Goal: Information Seeking & Learning: Understand process/instructions

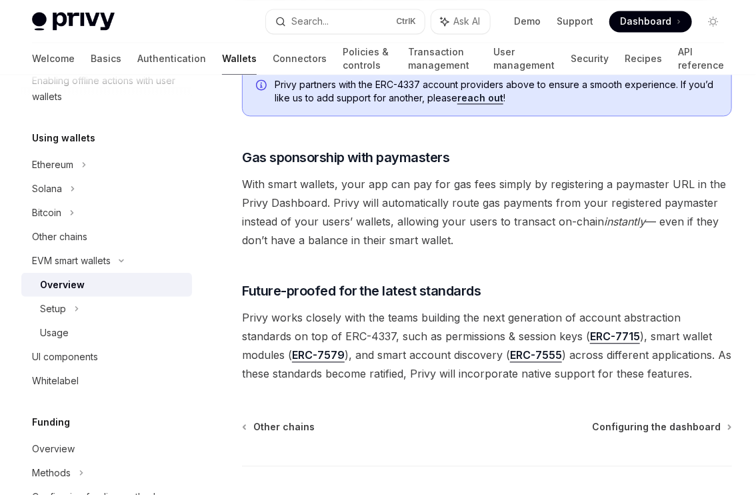
scroll to position [1065, 0]
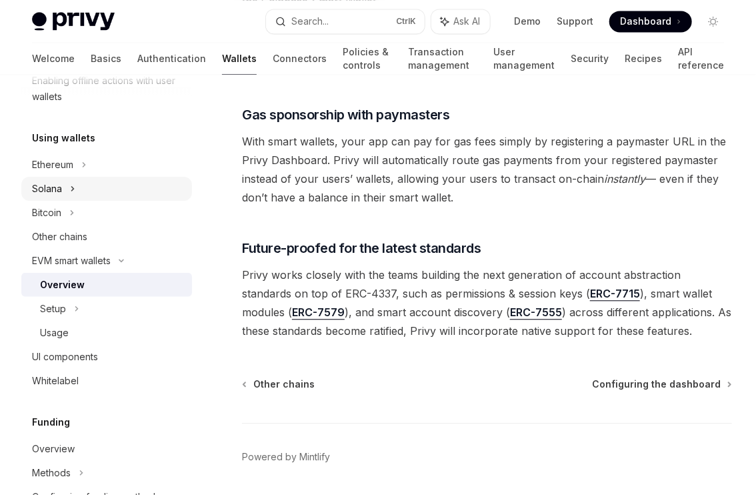
click at [50, 187] on div "Solana" at bounding box center [47, 189] width 30 height 16
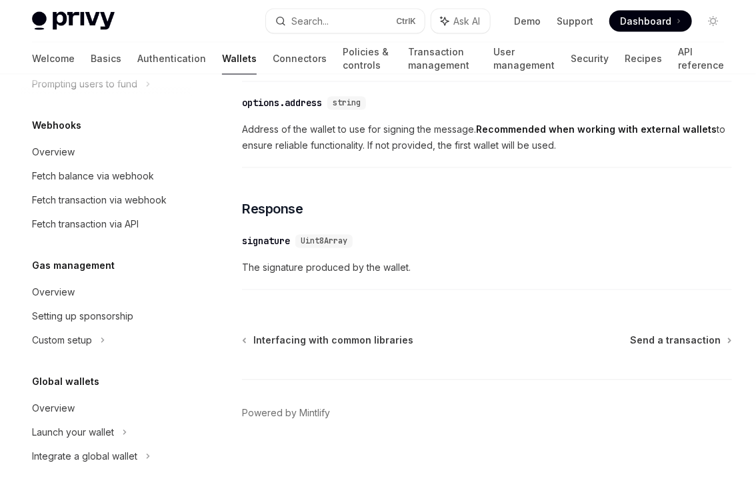
scroll to position [859, 0]
click at [59, 401] on div "Overview" at bounding box center [53, 408] width 43 height 16
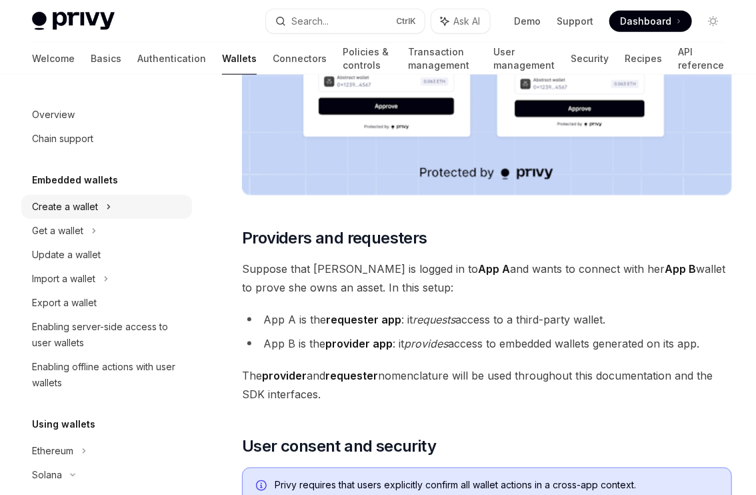
click at [83, 211] on div "Create a wallet" at bounding box center [65, 207] width 66 height 16
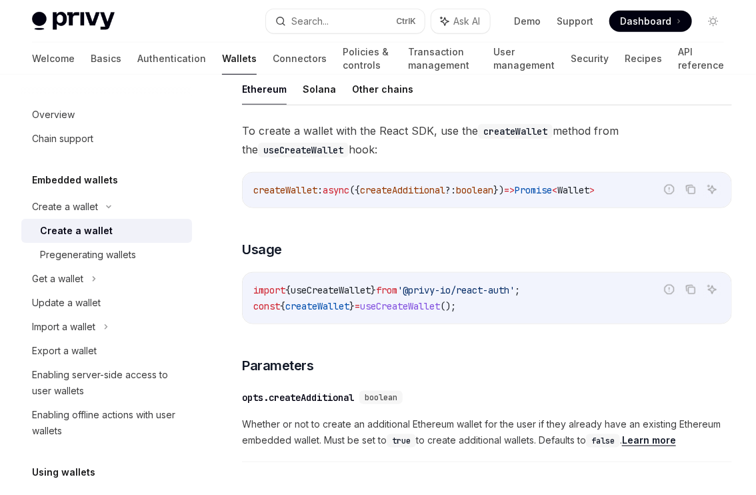
scroll to position [395, 0]
click at [47, 276] on div "Get a wallet" at bounding box center [57, 279] width 51 height 16
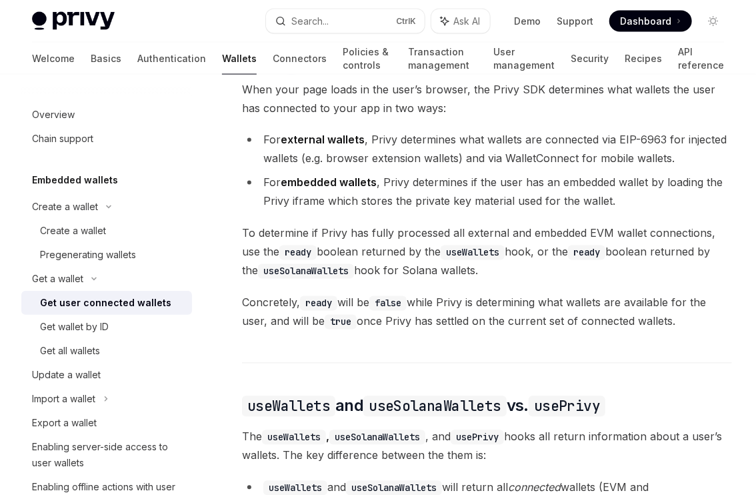
scroll to position [781, 0]
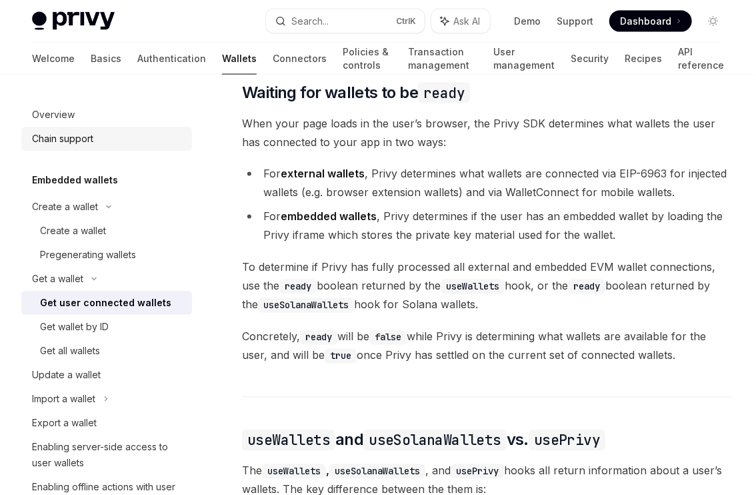
click at [45, 131] on div "Chain support" at bounding box center [62, 139] width 61 height 16
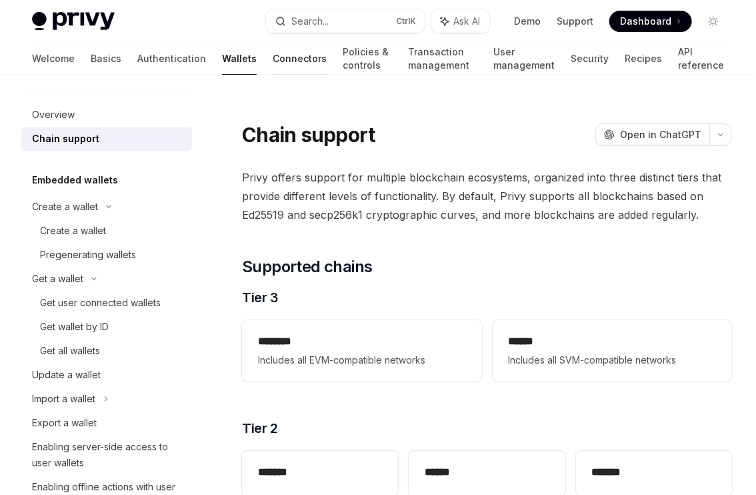
click at [273, 61] on link "Connectors" at bounding box center [300, 59] width 54 height 32
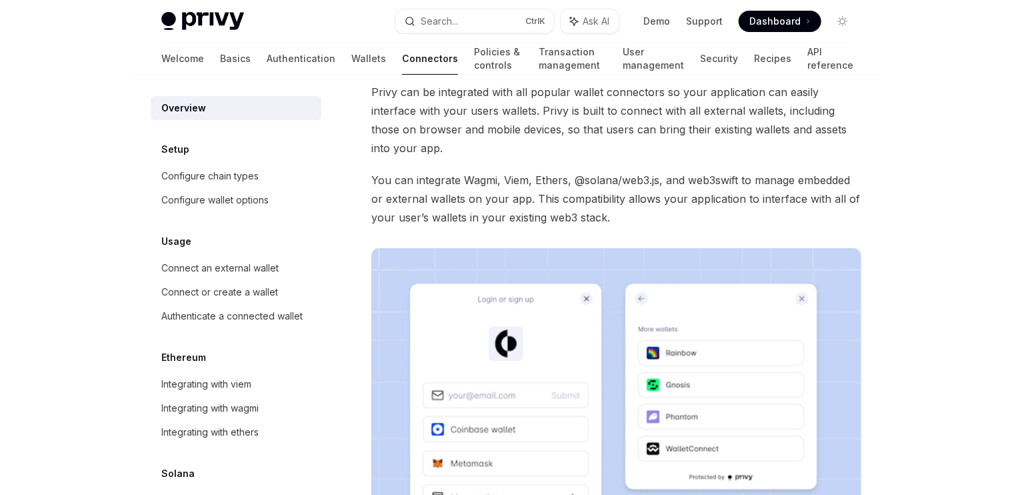
scroll to position [66, 0]
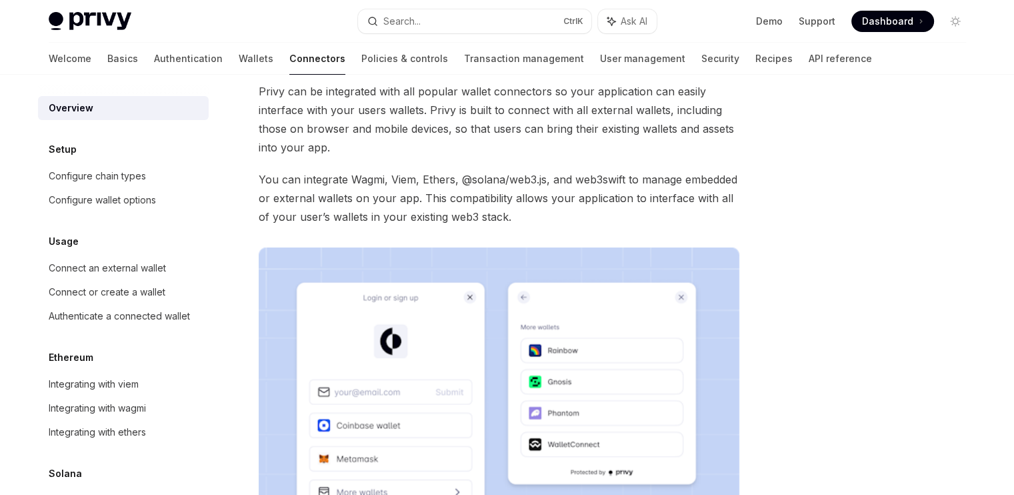
click at [559, 209] on span "You can integrate Wagmi, Viem, Ethers, @solana/web3.js, and web3swift to manage…" at bounding box center [499, 198] width 481 height 56
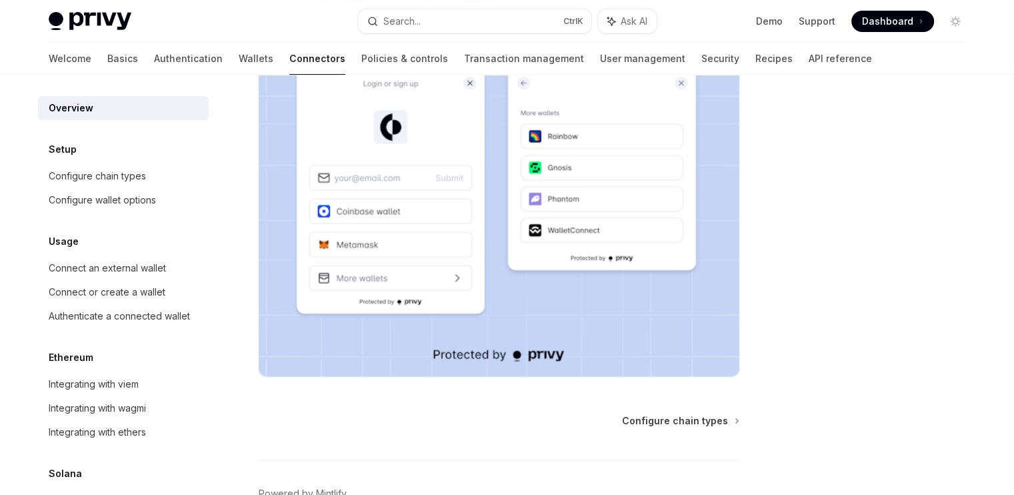
scroll to position [277, 0]
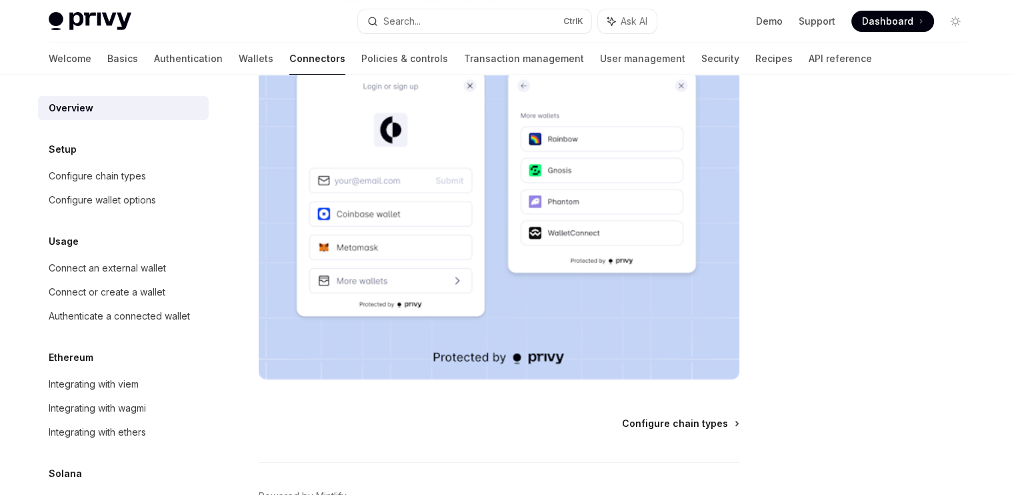
click at [671, 424] on span "Configure chain types" at bounding box center [675, 423] width 106 height 13
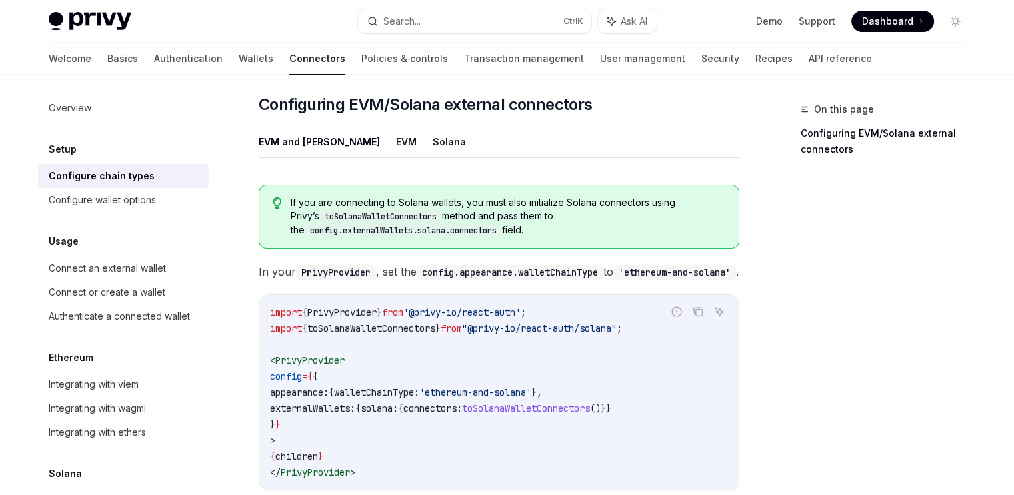
scroll to position [191, 0]
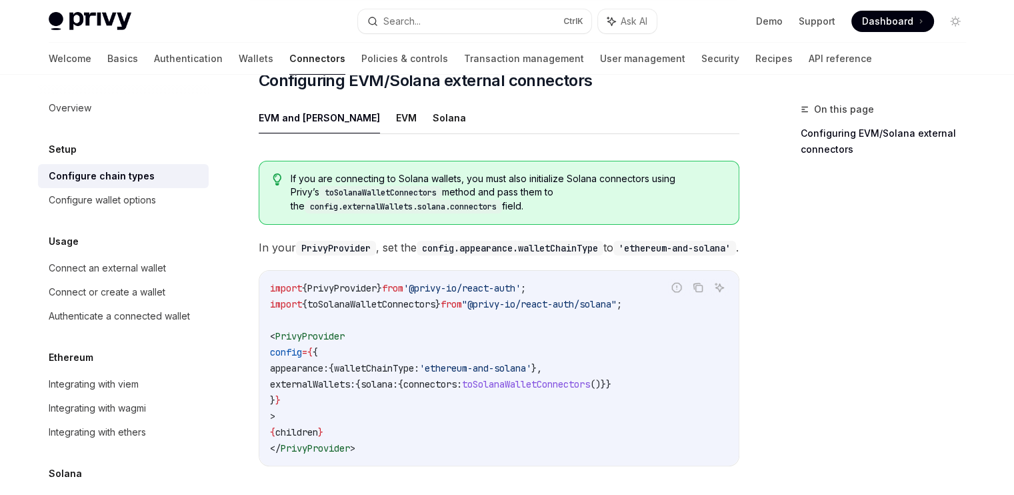
click at [314, 330] on span "PrivyProvider" at bounding box center [309, 336] width 69 height 12
copy span "PrivyProvider"
click at [294, 362] on span "appearance:" at bounding box center [299, 368] width 59 height 12
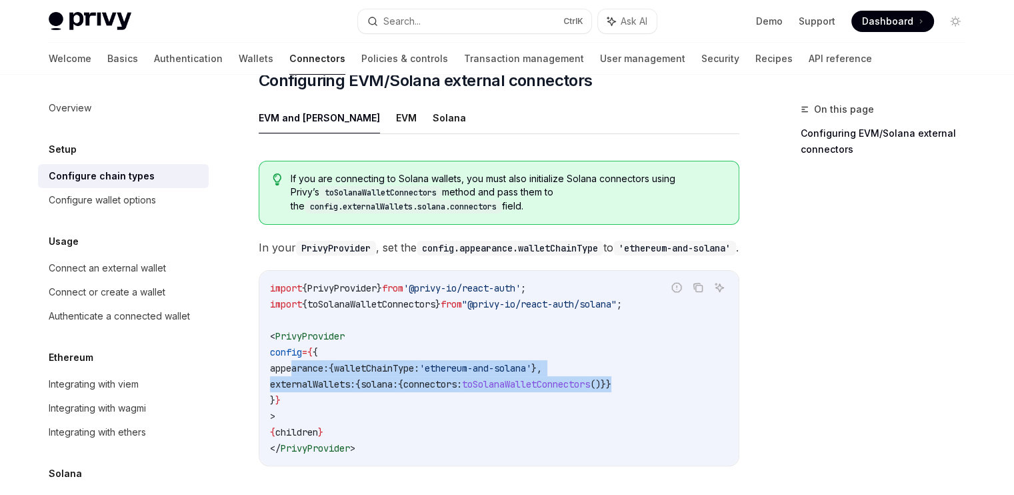
drag, startPoint x: 293, startPoint y: 361, endPoint x: 679, endPoint y: 381, distance: 385.9
click at [679, 381] on code "import { PrivyProvider } from '@privy-io/react-auth' ; import { toSolanaWalletC…" at bounding box center [499, 368] width 458 height 176
copy code "appearance: { walletChainType: 'ethereum-and-solana' }, externalWallets: { sola…"
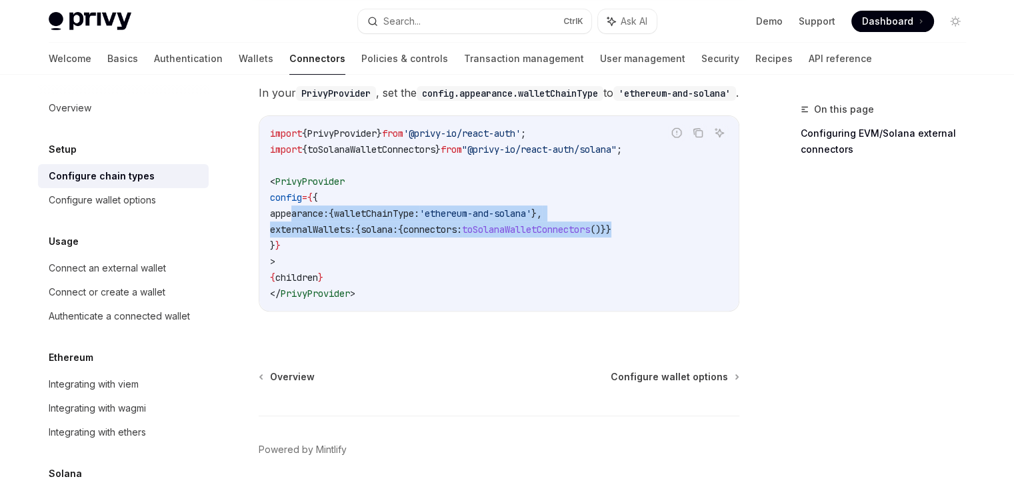
scroll to position [345, 0]
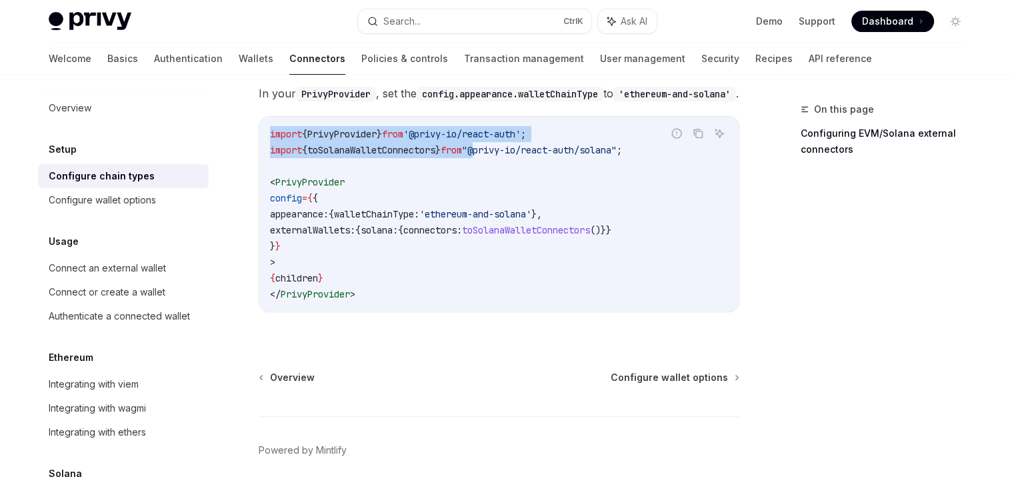
drag, startPoint x: 491, startPoint y: 143, endPoint x: 645, endPoint y: 145, distance: 153.3
click at [645, 145] on div "Report incorrect code Copy Ask AI import { PrivyProvider } from '@privy-io/reac…" at bounding box center [499, 214] width 481 height 196
click at [645, 147] on div "Report incorrect code" at bounding box center [676, 153] width 94 height 13
click at [644, 147] on div "Report incorrect code" at bounding box center [676, 153] width 94 height 13
drag, startPoint x: 644, startPoint y: 141, endPoint x: 543, endPoint y: 140, distance: 100.7
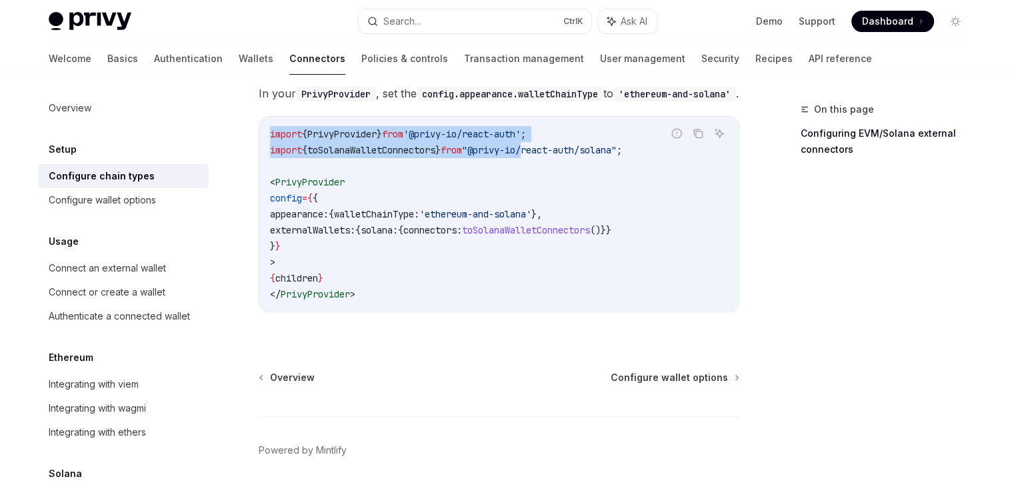
click at [543, 140] on div "Report incorrect code Copy Ask AI import { PrivyProvider } from '@privy-io/reac…" at bounding box center [499, 214] width 481 height 196
click at [489, 147] on span ""@privy-io/react-auth/solana"" at bounding box center [539, 150] width 155 height 12
click at [500, 135] on code "import { PrivyProvider } from '@privy-io/react-auth' ; import { toSolanaWalletC…" at bounding box center [499, 214] width 458 height 176
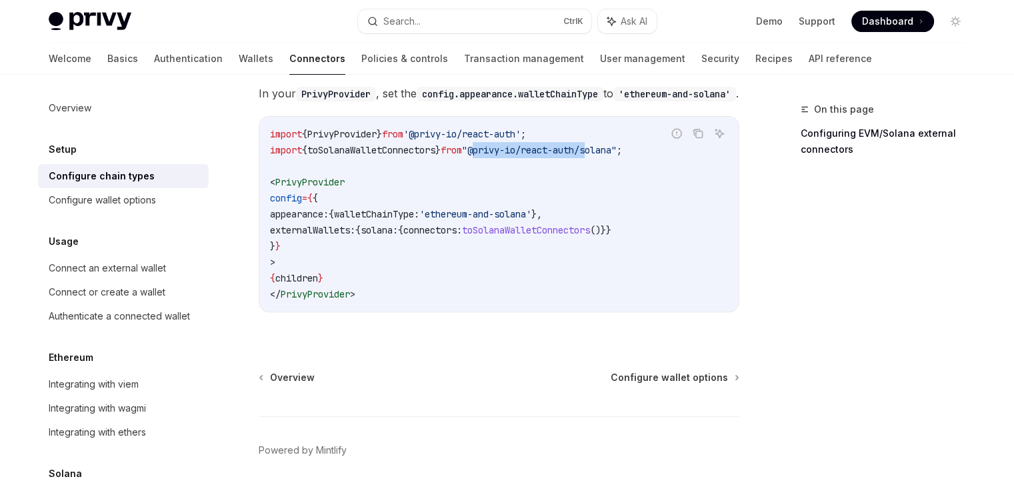
drag, startPoint x: 493, startPoint y: 142, endPoint x: 612, endPoint y: 142, distance: 119.3
click at [612, 144] on span ""@privy-io/react-auth/solana"" at bounding box center [539, 150] width 155 height 12
copy span "@privy-io/react-auth/"
click at [511, 249] on code "import { PrivyProvider } from '@privy-io/react-auth' ; import { toSolanaWalletC…" at bounding box center [499, 214] width 458 height 176
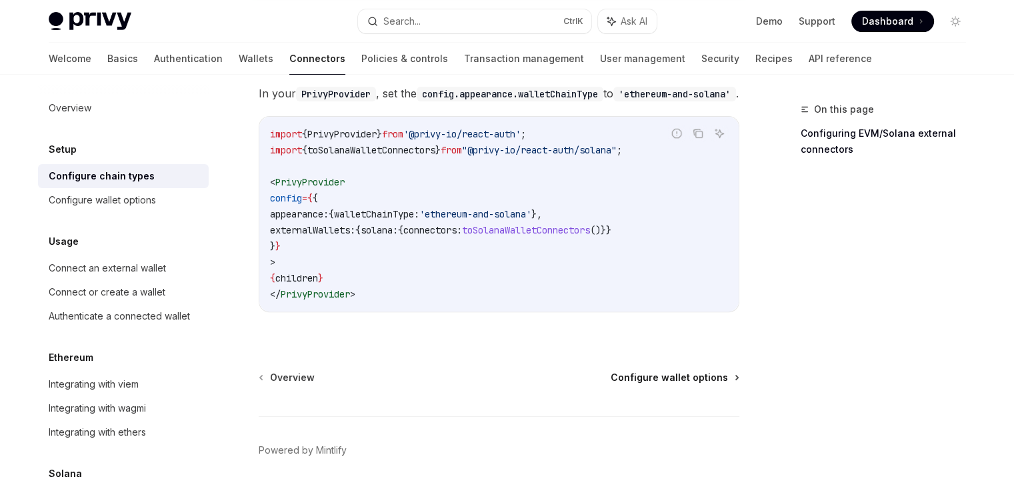
click at [664, 371] on span "Configure wallet options" at bounding box center [669, 377] width 117 height 13
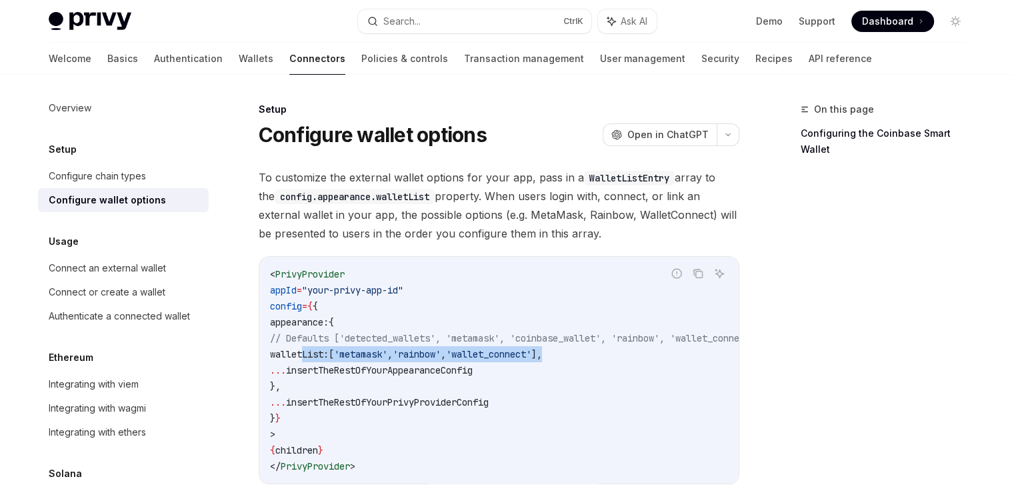
drag, startPoint x: 611, startPoint y: 355, endPoint x: 302, endPoint y: 355, distance: 308.7
click at [302, 355] on code "< PrivyProvider appId = "your-privy-app-id" config = { { appearance: { // Defau…" at bounding box center [531, 370] width 523 height 208
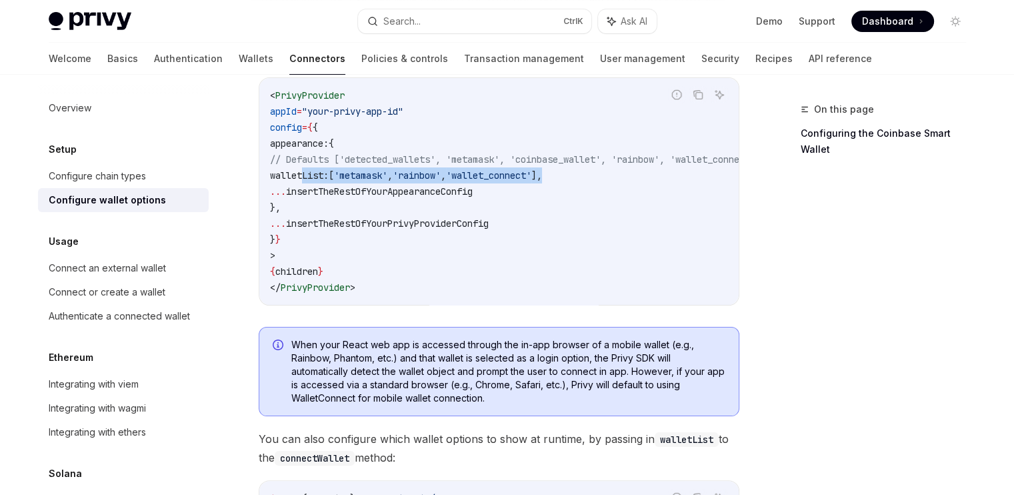
scroll to position [177, 0]
copy span "walletList: [ 'metamask' , 'rainbow' , 'wallet_connect' ],"
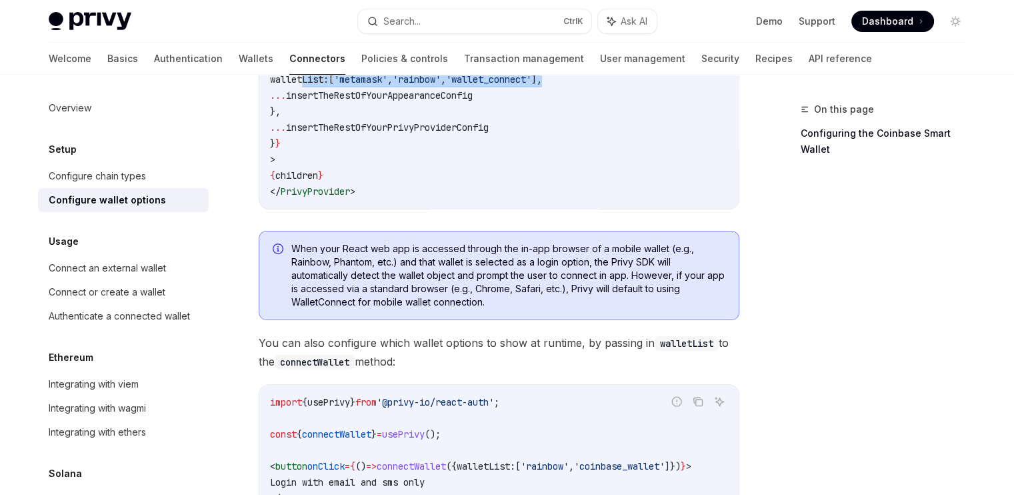
scroll to position [287, 0]
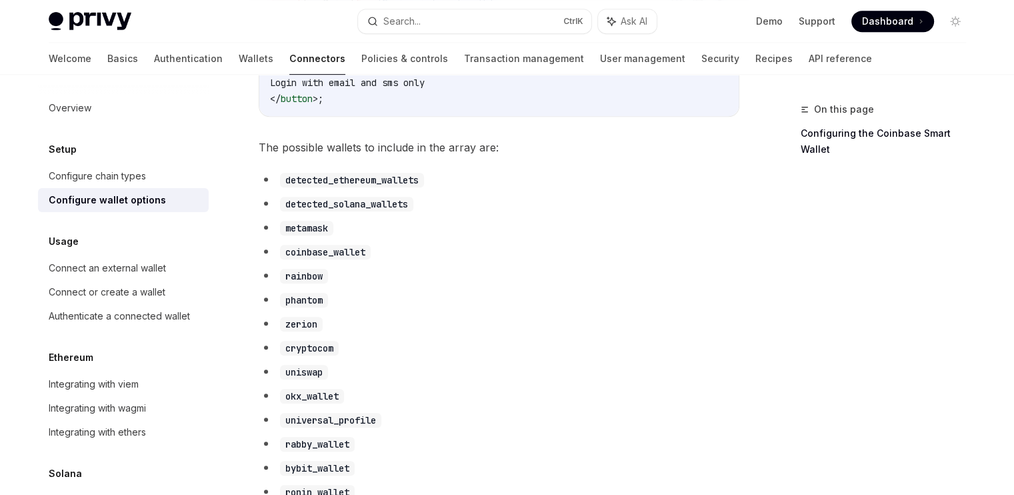
scroll to position [685, 0]
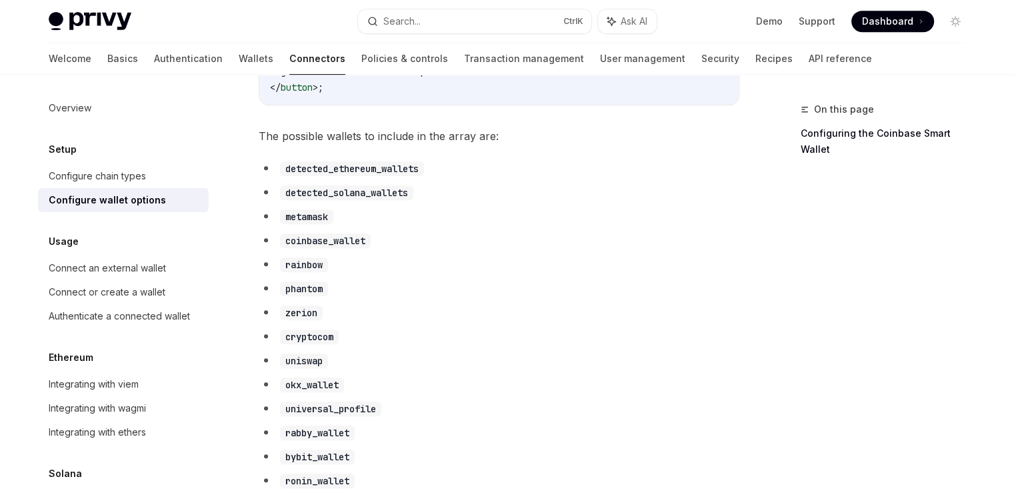
click at [353, 200] on code "detected_solana_wallets" at bounding box center [346, 192] width 133 height 15
copy code "detected_solana_wallets"
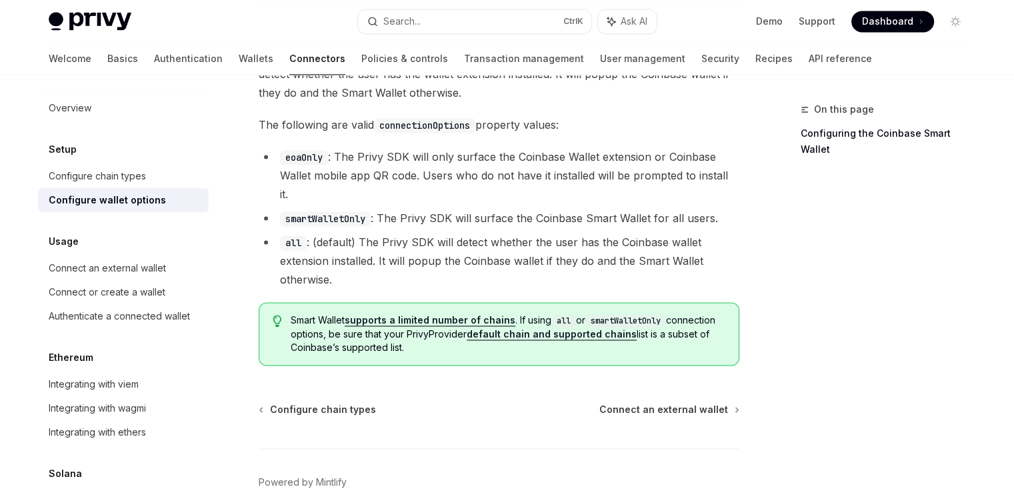
scroll to position [2007, 0]
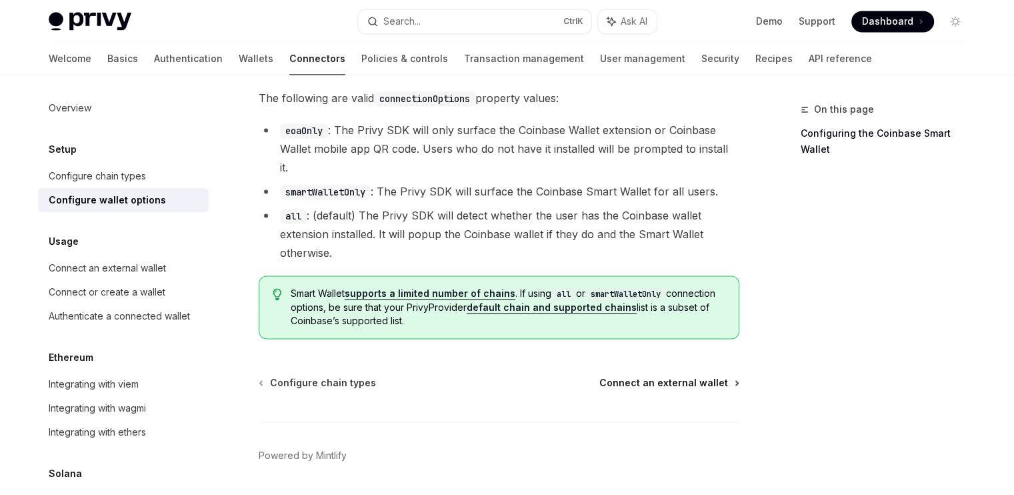
click at [679, 376] on span "Connect an external wallet" at bounding box center [663, 382] width 129 height 13
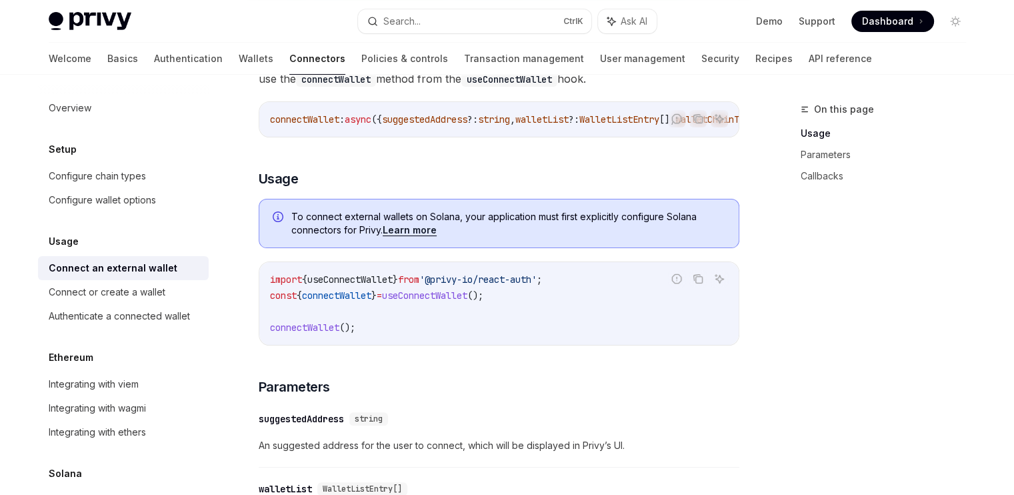
click at [472, 331] on code "import { useConnectWallet } from '@privy-io/react-auth' ; const { connectWallet…" at bounding box center [499, 303] width 458 height 64
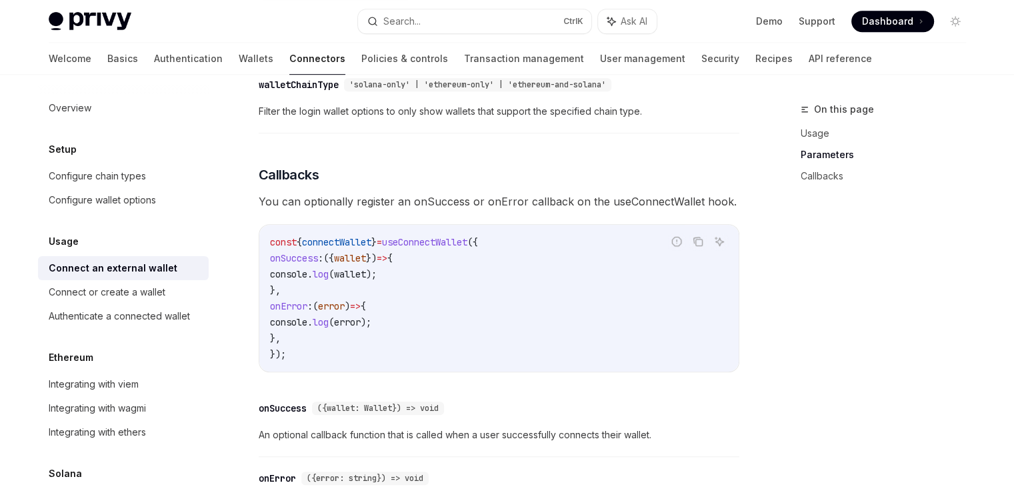
scroll to position [727, 0]
click at [146, 322] on div "Authenticate a connected wallet" at bounding box center [119, 316] width 141 height 16
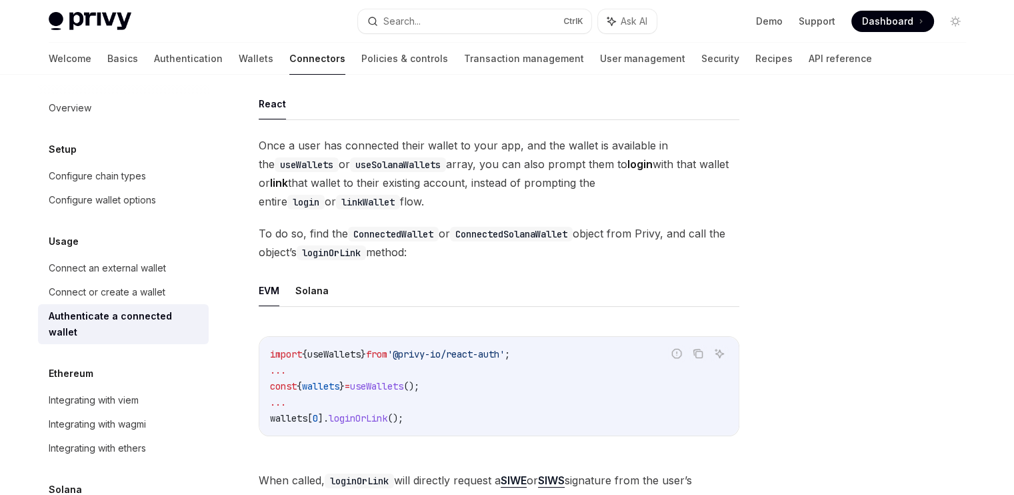
scroll to position [112, 0]
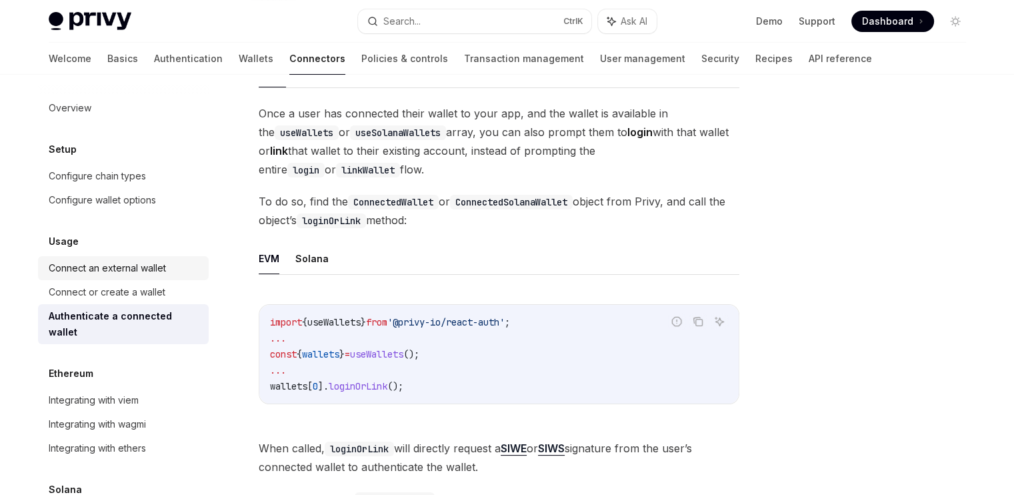
click at [123, 265] on div "Connect an external wallet" at bounding box center [107, 268] width 117 height 16
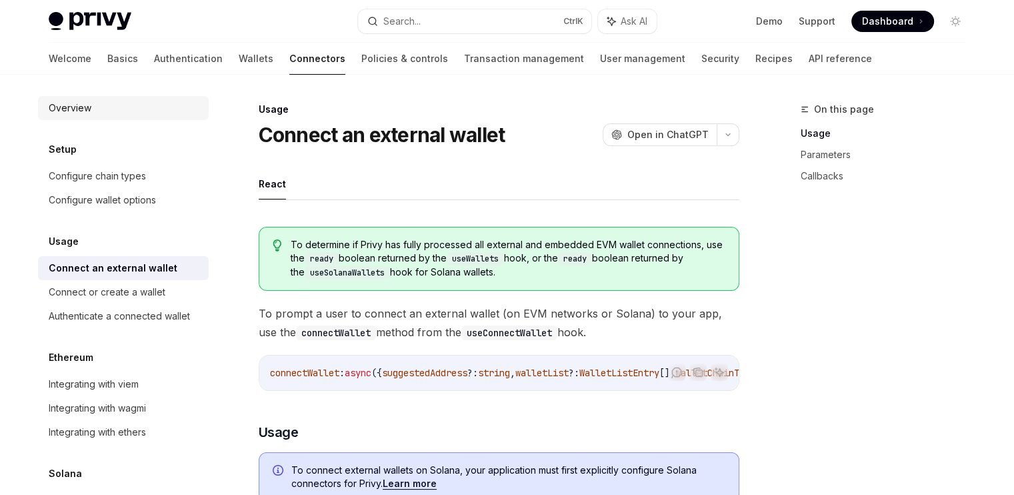
click at [96, 107] on div "Overview" at bounding box center [125, 108] width 152 height 16
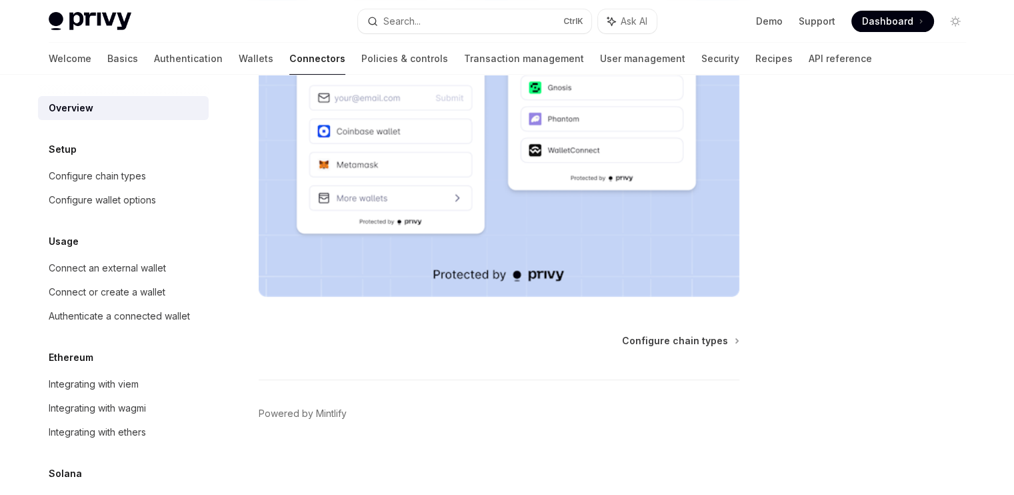
scroll to position [359, 0]
click at [692, 339] on span "Configure chain types" at bounding box center [675, 341] width 106 height 13
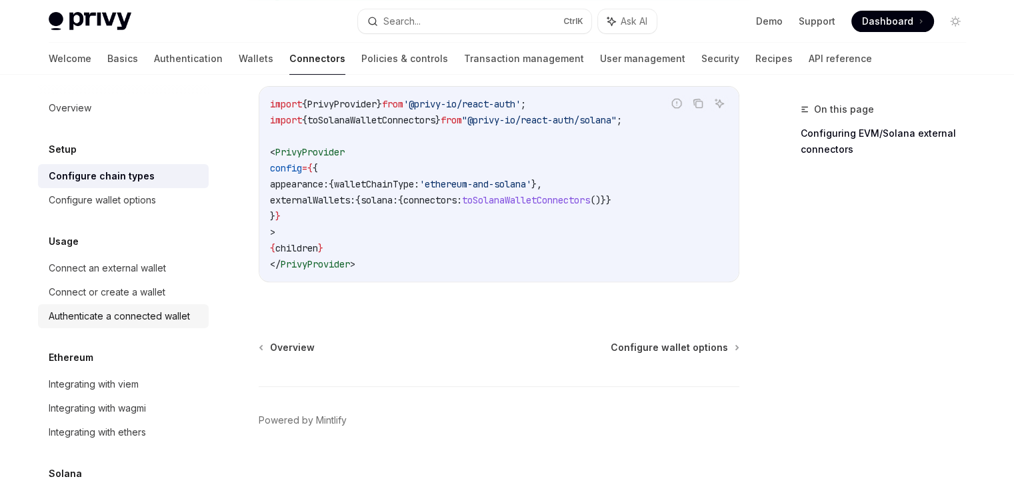
scroll to position [84, 0]
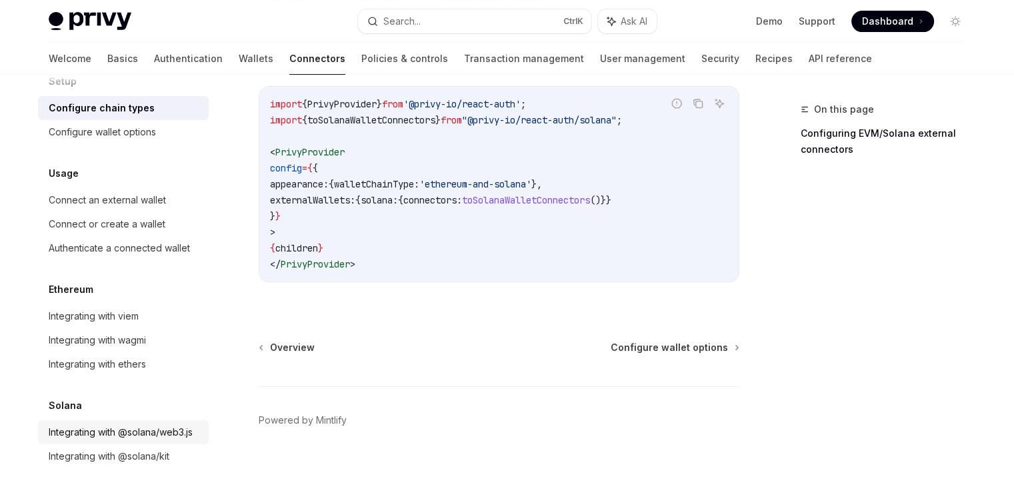
click at [64, 424] on div "Integrating with @solana/web3.js" at bounding box center [121, 432] width 144 height 16
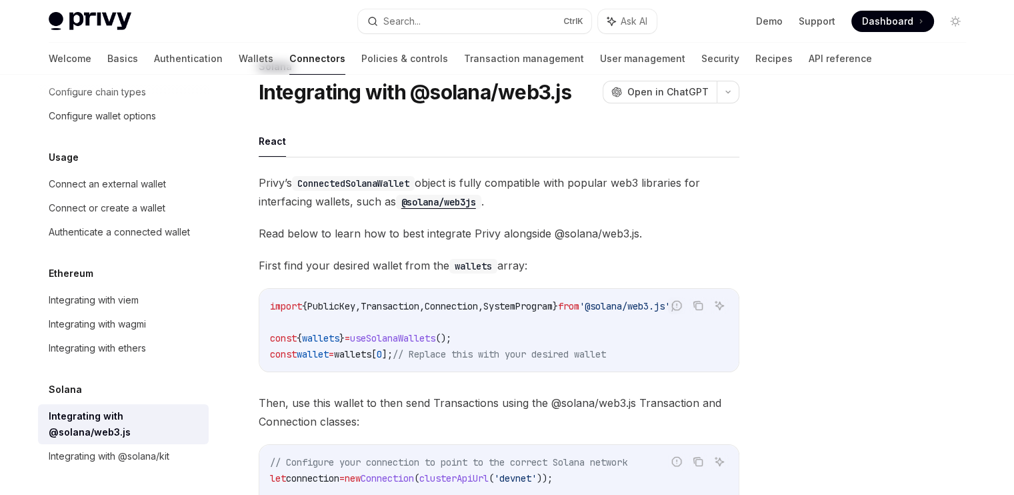
scroll to position [45, 0]
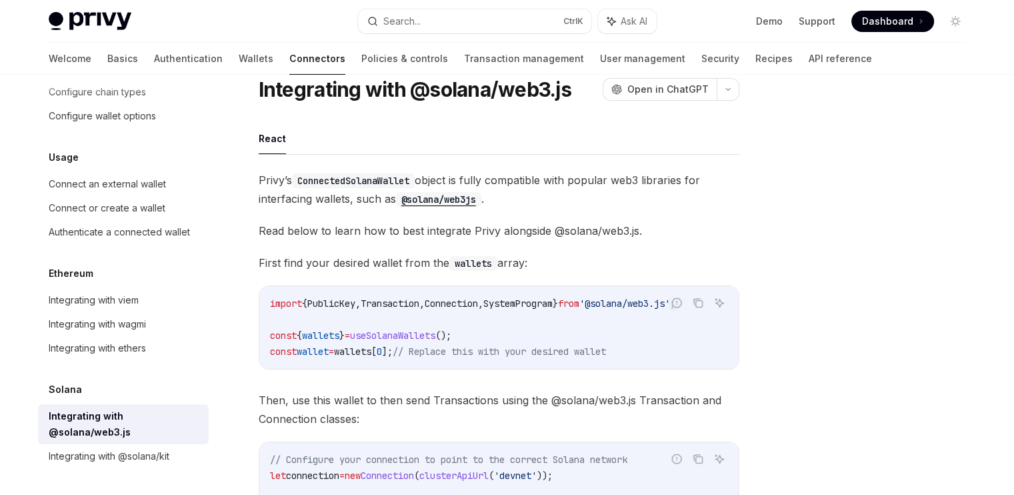
click at [430, 201] on code "@solana/web3js" at bounding box center [438, 199] width 85 height 15
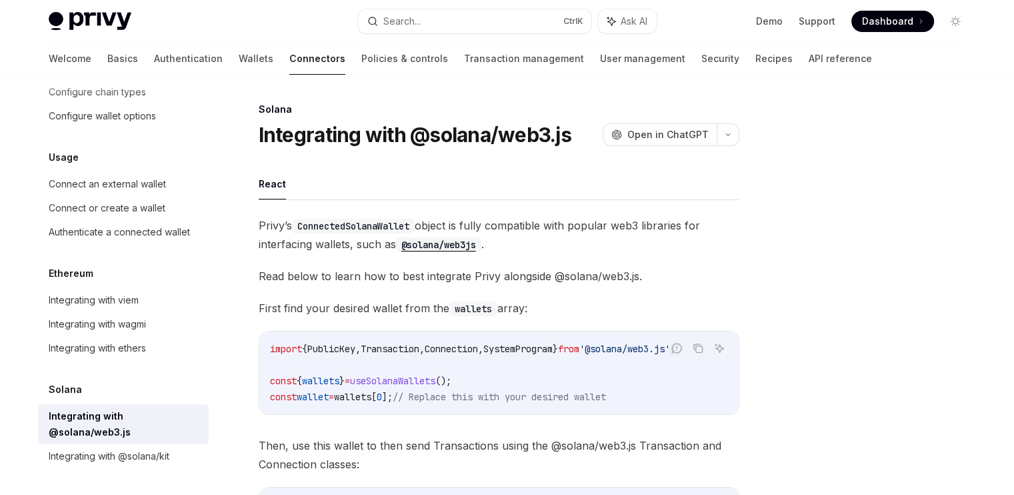
scroll to position [0, 0]
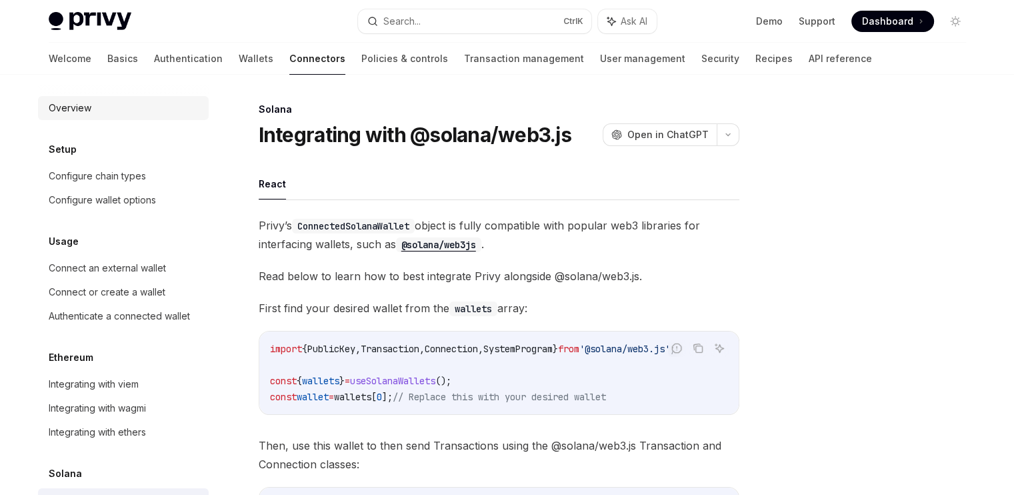
click at [70, 113] on div "Overview" at bounding box center [70, 108] width 43 height 16
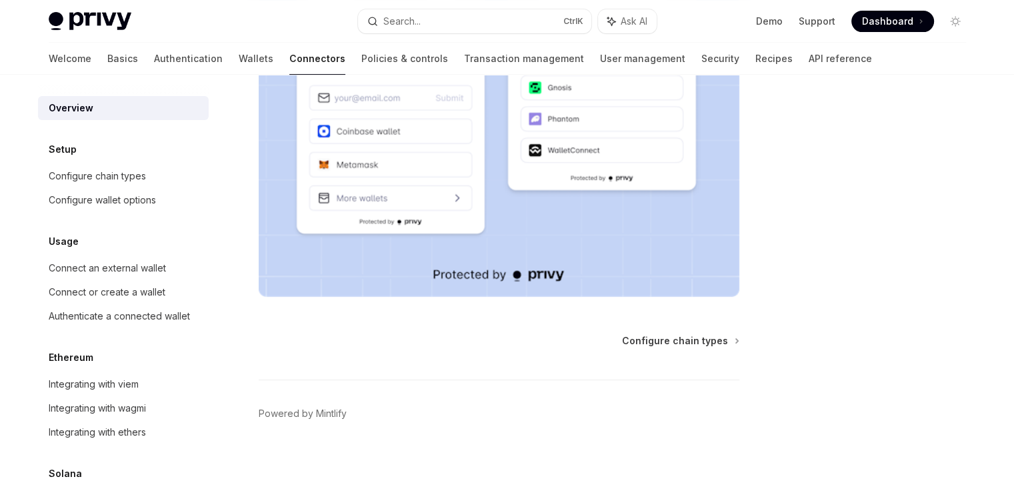
scroll to position [357, 0]
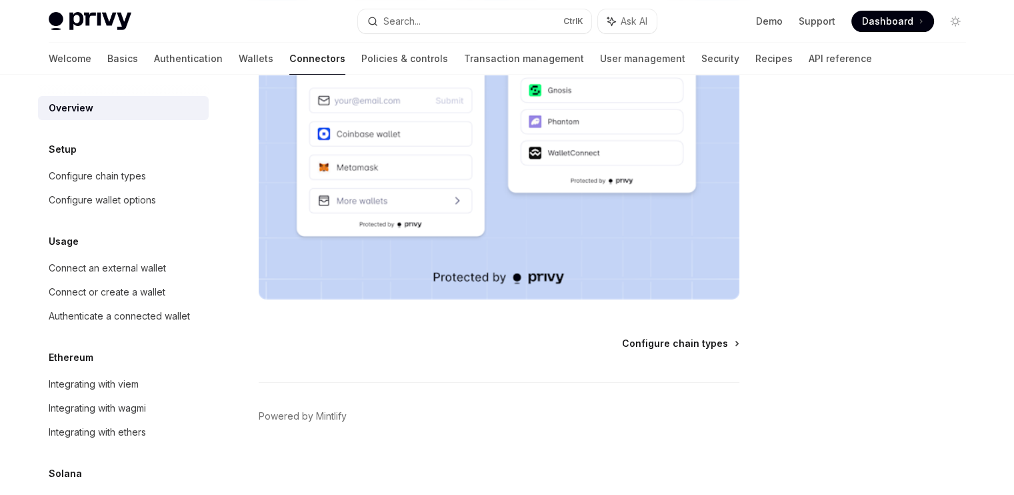
click at [653, 341] on span "Configure chain types" at bounding box center [675, 343] width 106 height 13
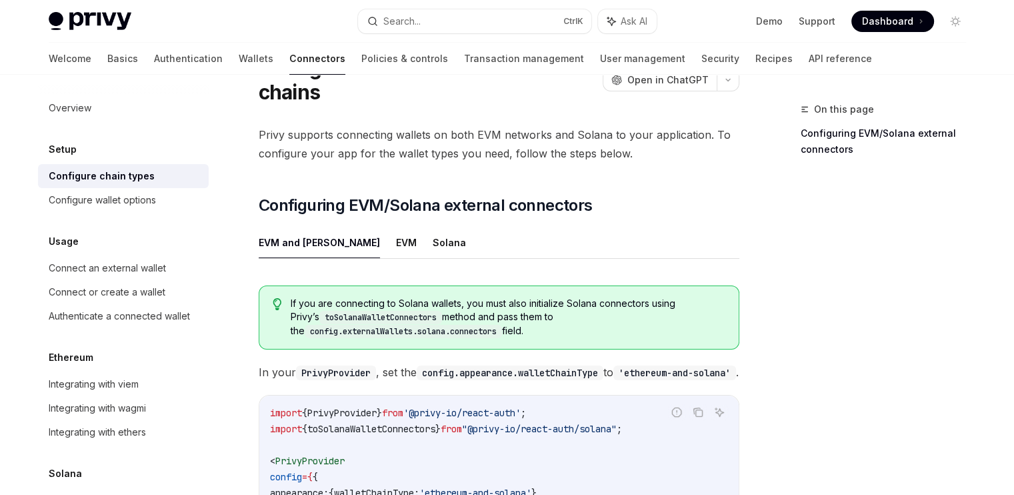
scroll to position [64, 0]
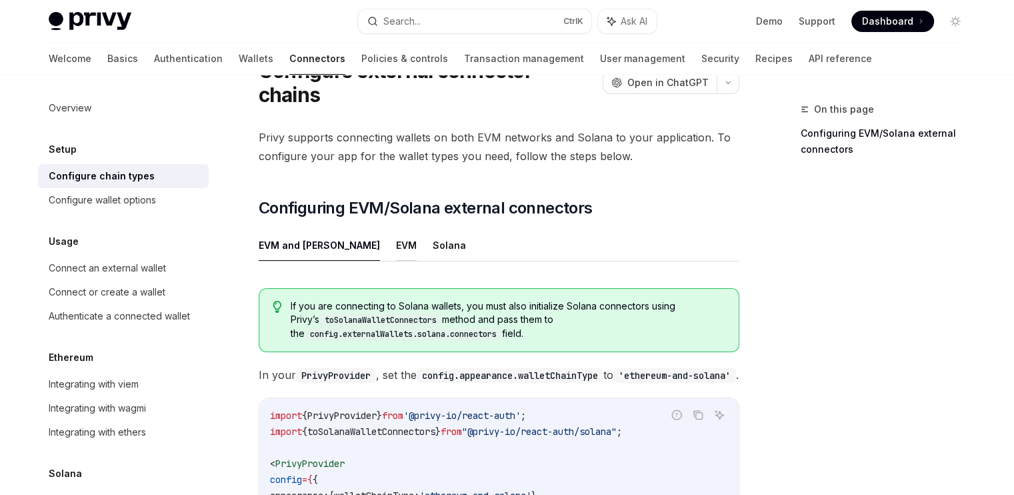
click at [396, 229] on button "EVM" at bounding box center [406, 244] width 21 height 31
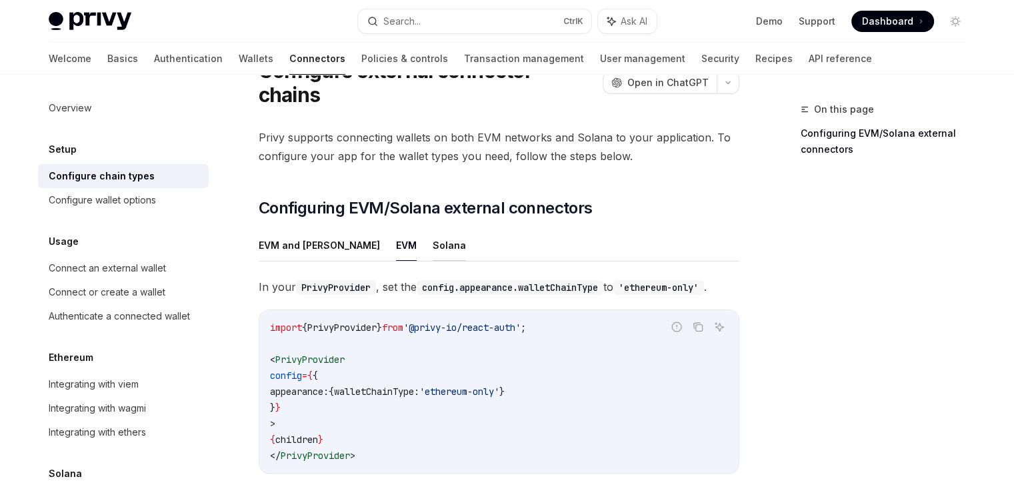
click at [433, 229] on button "Solana" at bounding box center [449, 244] width 33 height 31
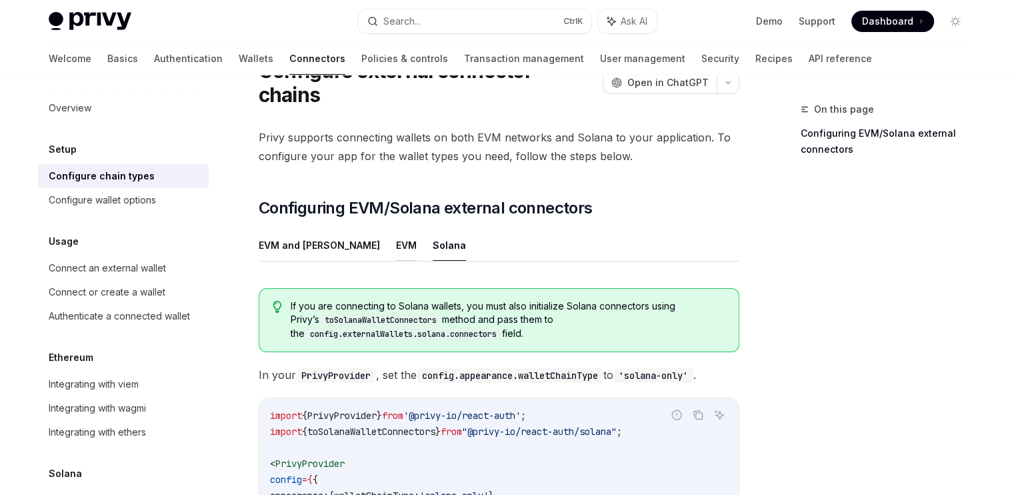
click at [396, 229] on button "EVM" at bounding box center [406, 244] width 21 height 31
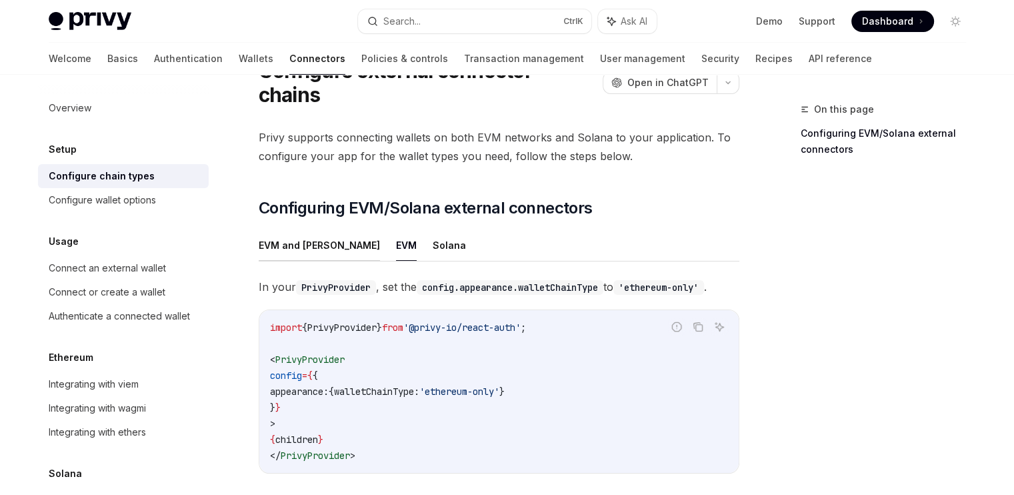
click at [276, 229] on button "EVM and Solana" at bounding box center [319, 244] width 121 height 31
type textarea "*"
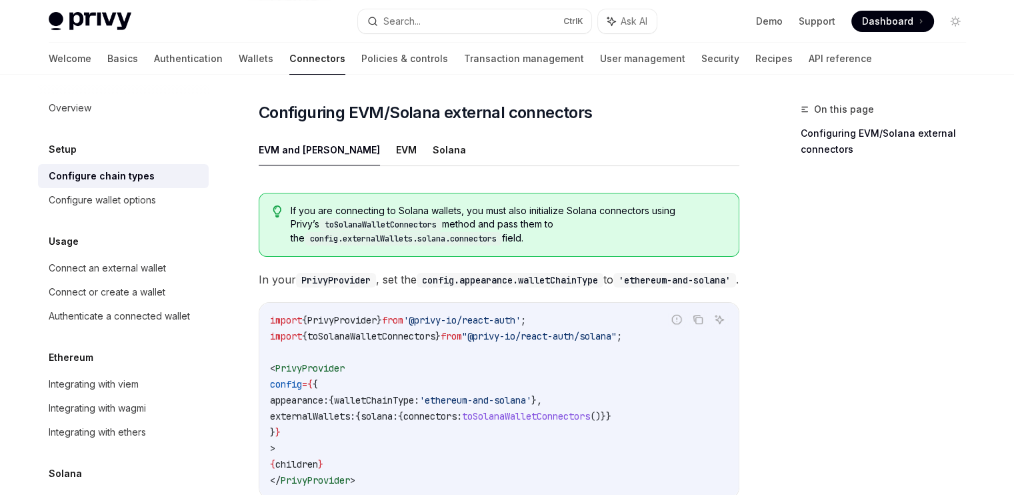
scroll to position [152, 0]
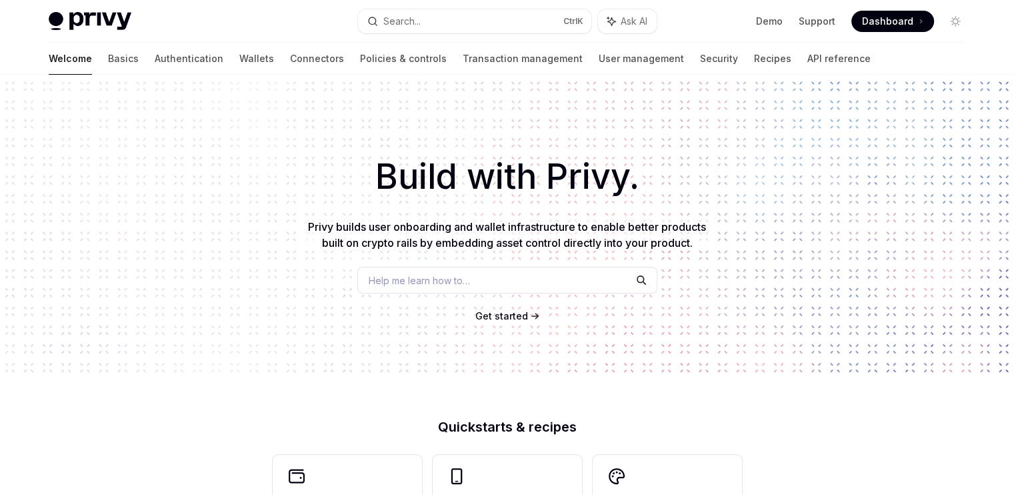
click at [518, 314] on span "Get started" at bounding box center [501, 315] width 53 height 11
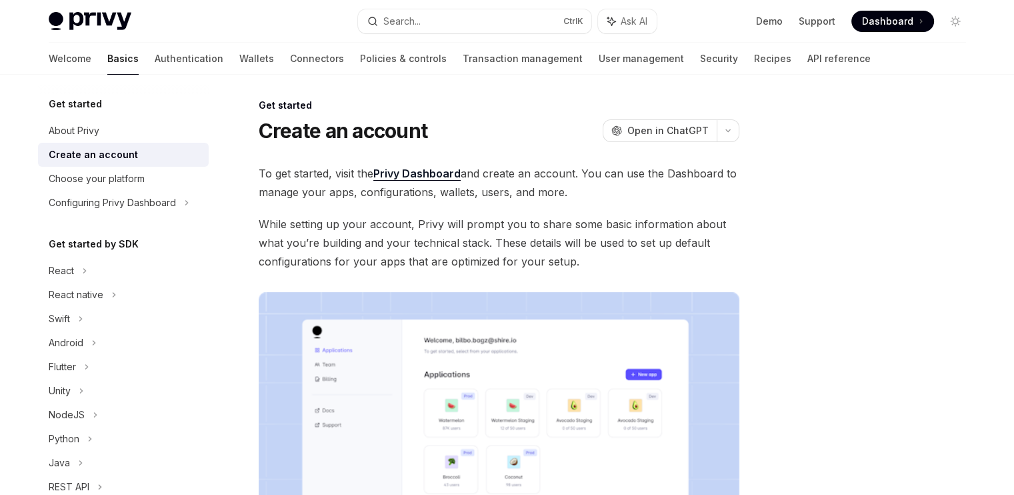
scroll to position [43, 0]
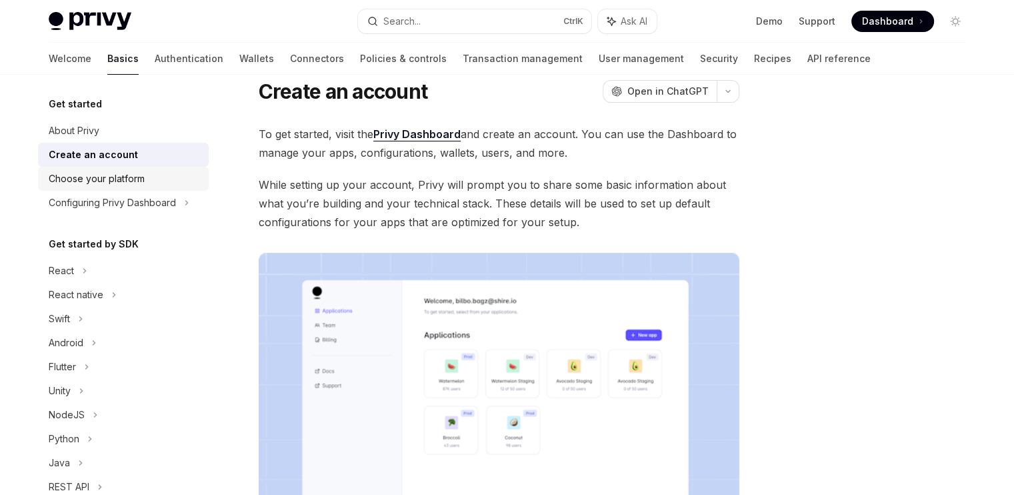
click at [163, 180] on div "Choose your platform" at bounding box center [125, 179] width 152 height 16
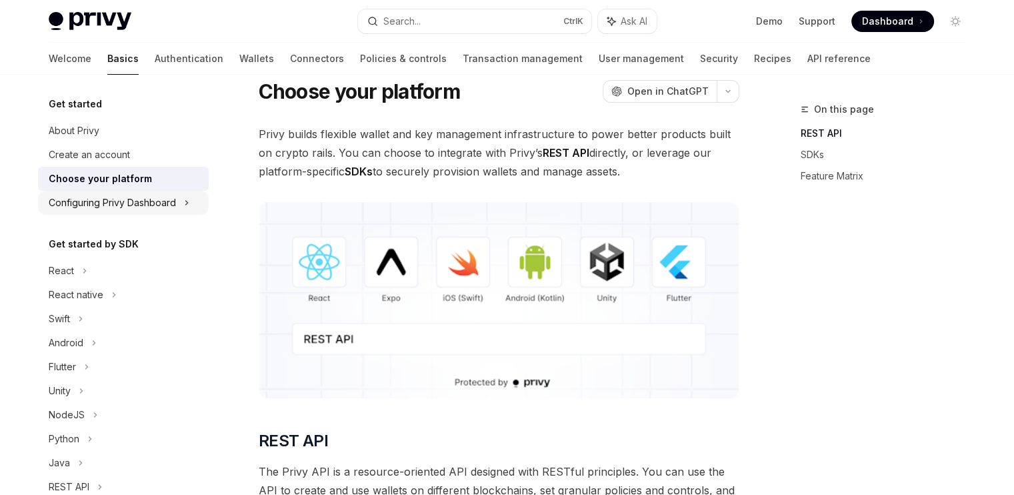
click at [168, 198] on div "Configuring Privy Dashboard" at bounding box center [112, 203] width 127 height 16
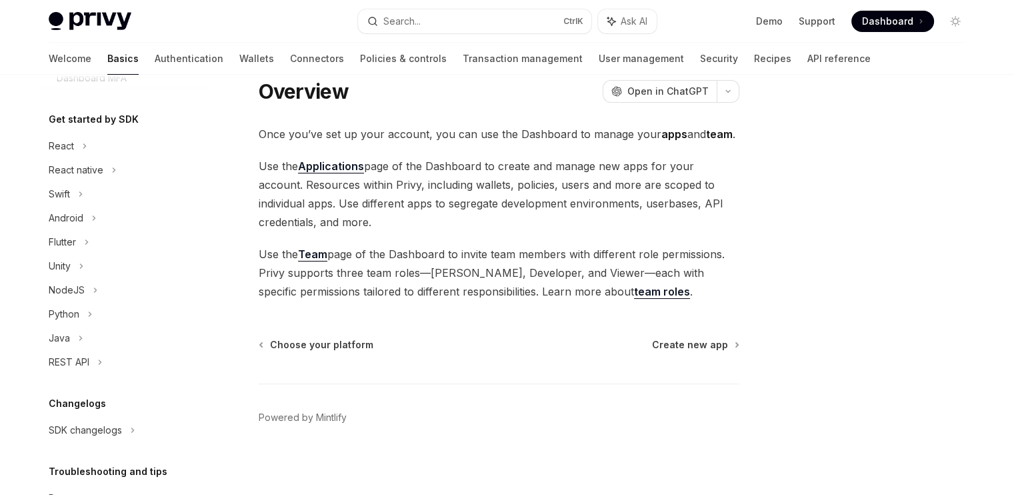
scroll to position [291, 0]
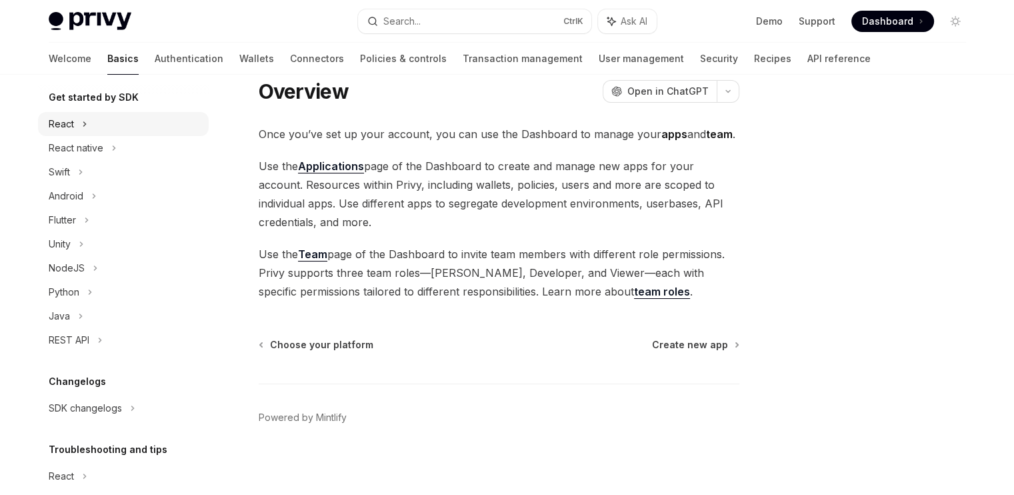
click at [53, 113] on div "React" at bounding box center [123, 124] width 171 height 24
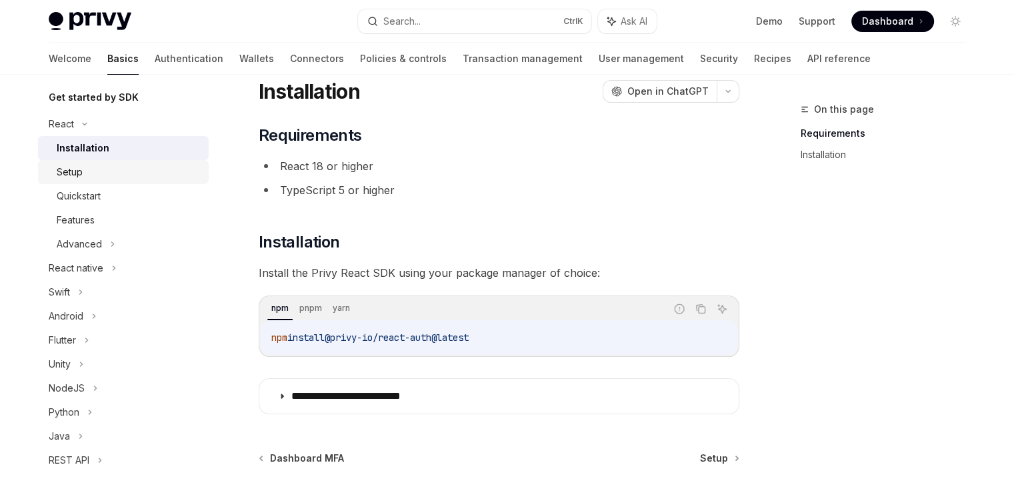
click at [106, 169] on div "Setup" at bounding box center [129, 172] width 144 height 16
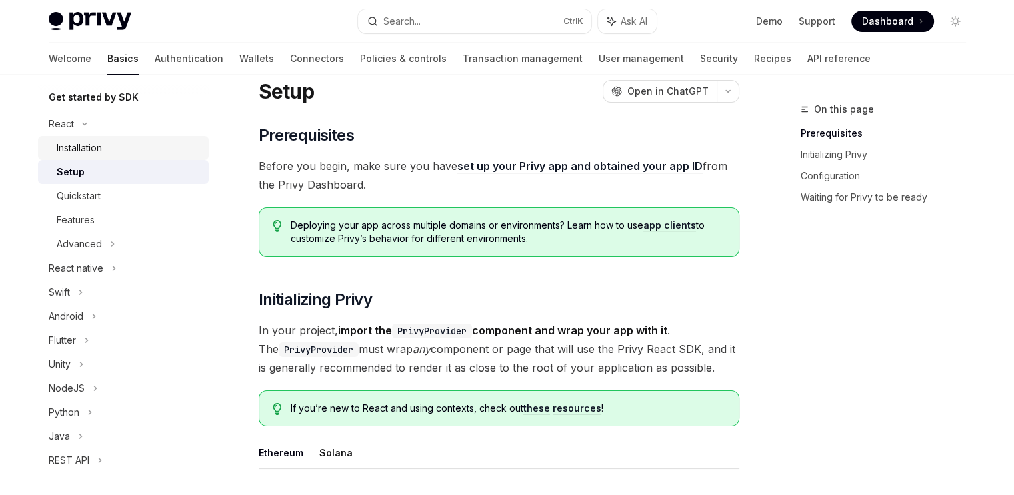
click at [111, 149] on div "Installation" at bounding box center [129, 148] width 144 height 16
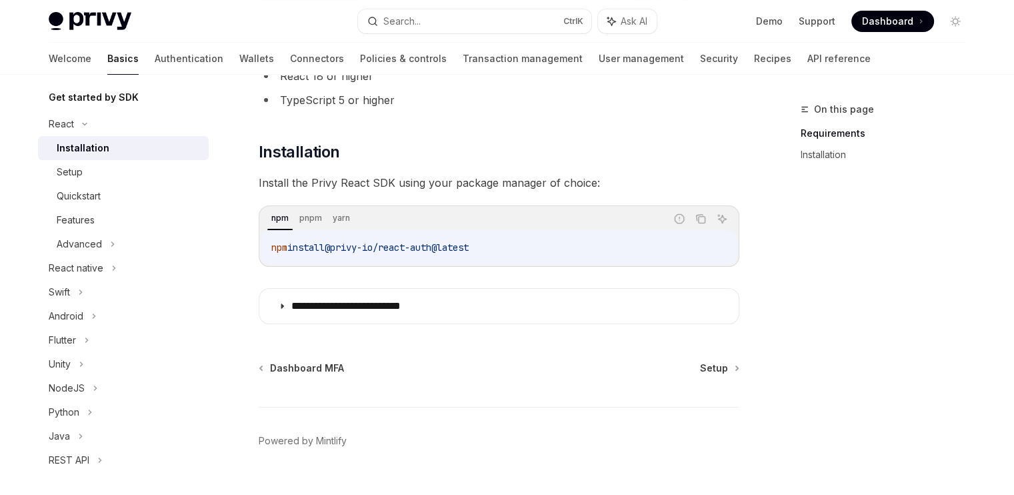
scroll to position [160, 0]
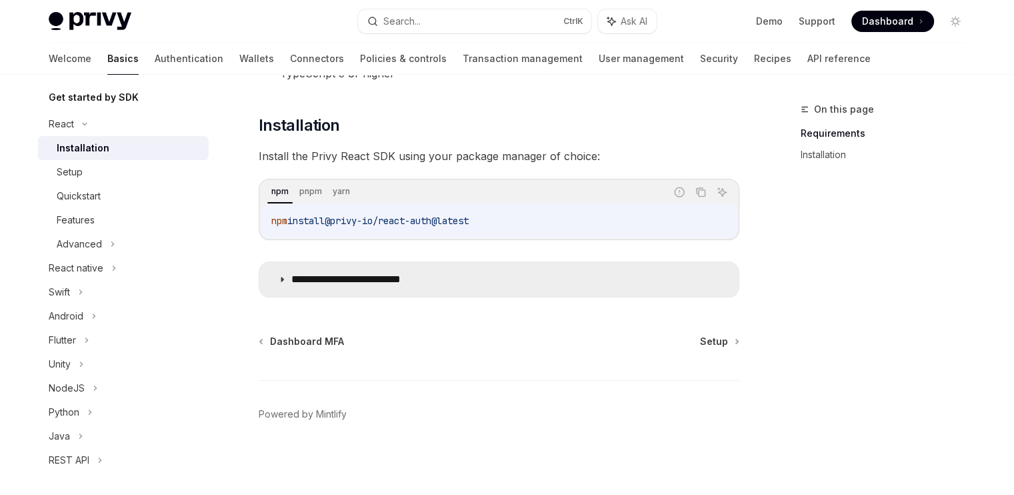
click at [281, 281] on icon at bounding box center [282, 279] width 8 height 8
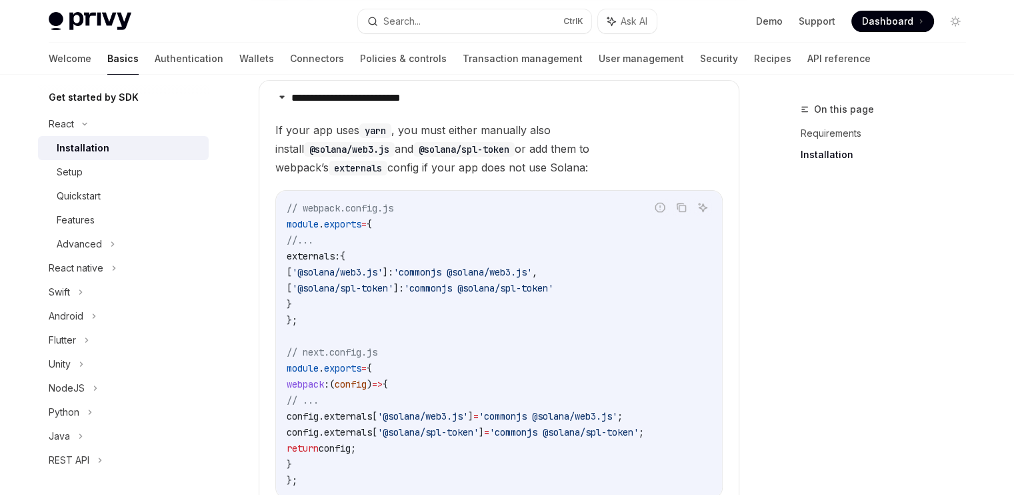
scroll to position [579, 0]
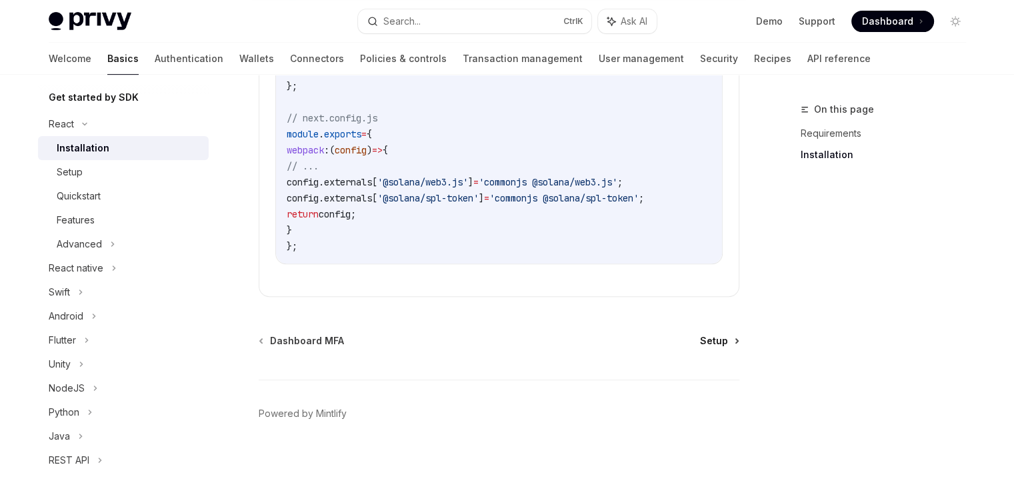
click at [719, 345] on span "Setup" at bounding box center [714, 340] width 28 height 13
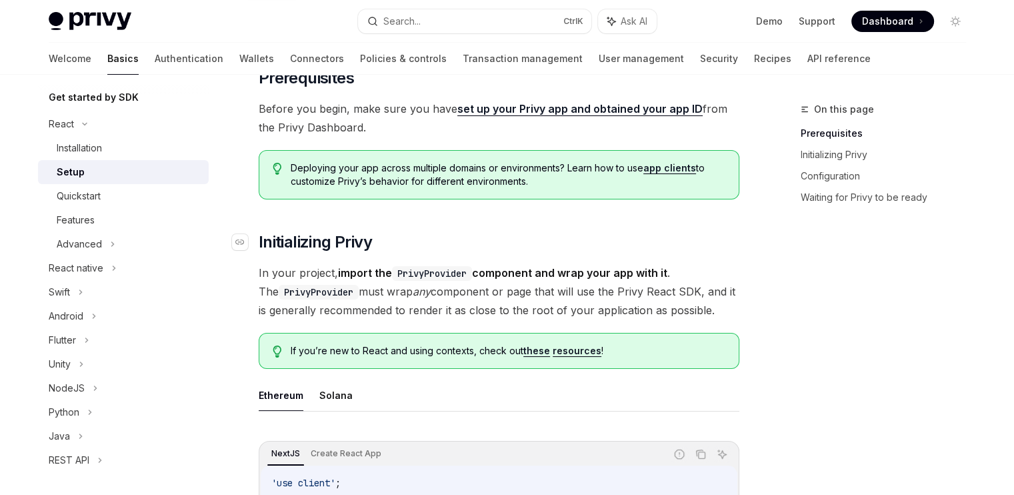
scroll to position [79, 0]
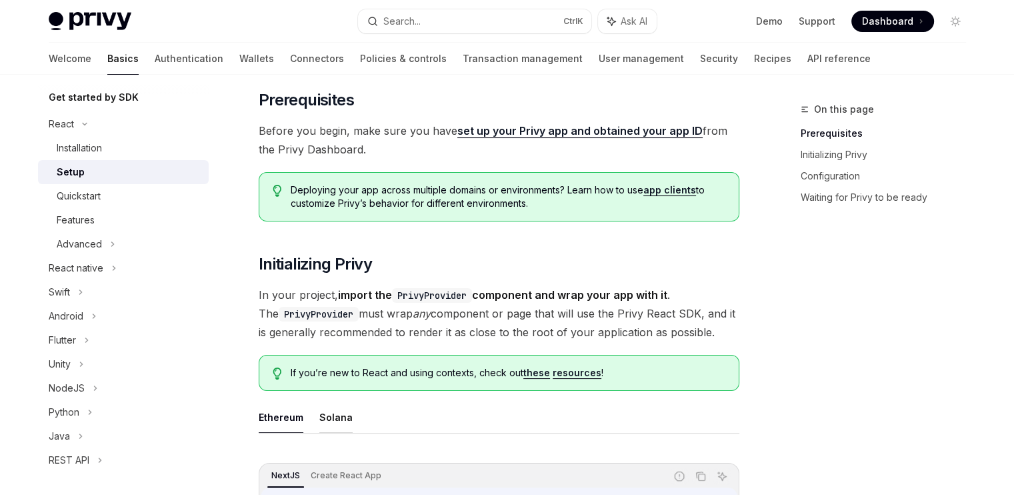
click at [335, 421] on button "Solana" at bounding box center [335, 416] width 33 height 31
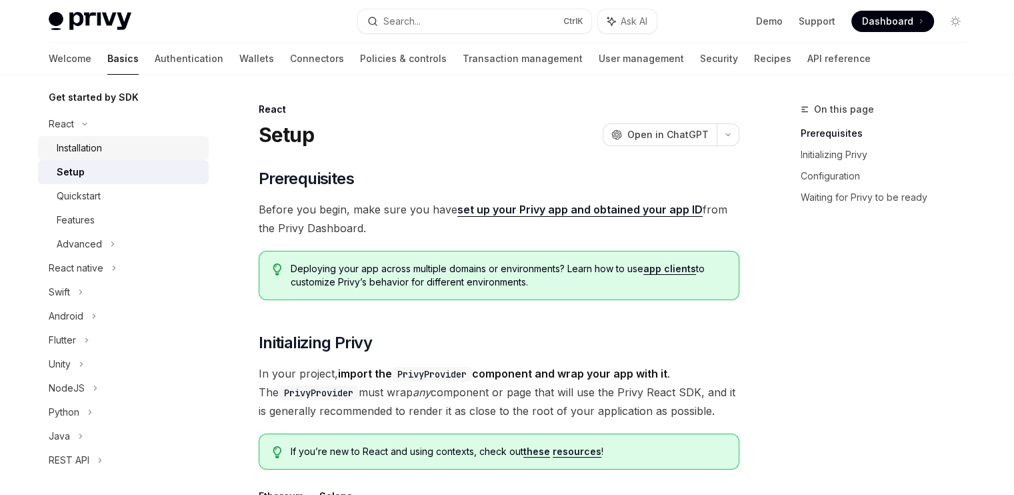
click at [123, 141] on div "Installation" at bounding box center [129, 148] width 144 height 16
type textarea "*"
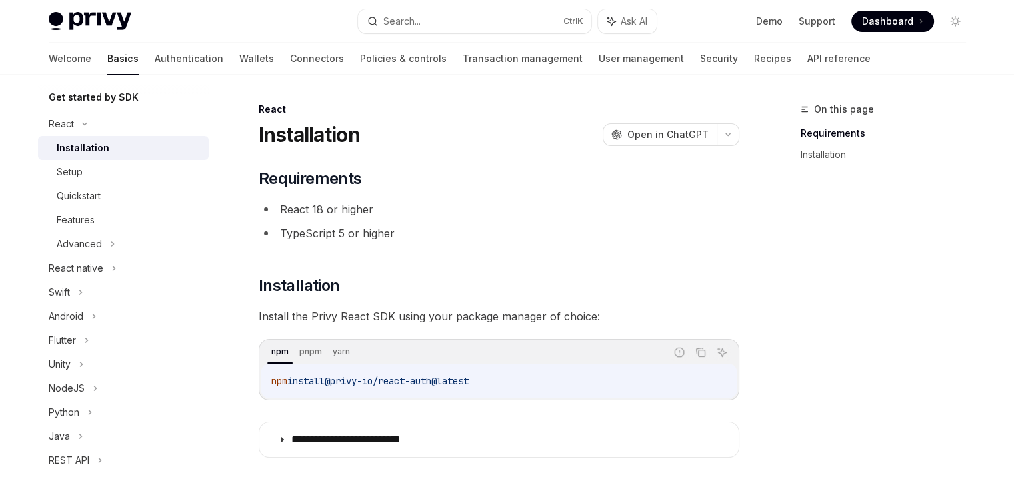
scroll to position [160, 0]
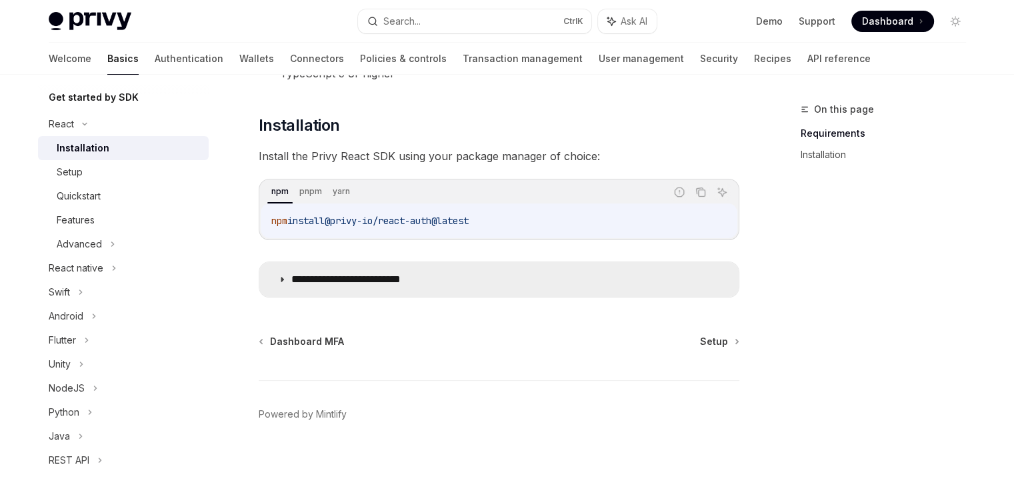
click at [278, 279] on icon at bounding box center [282, 279] width 8 height 8
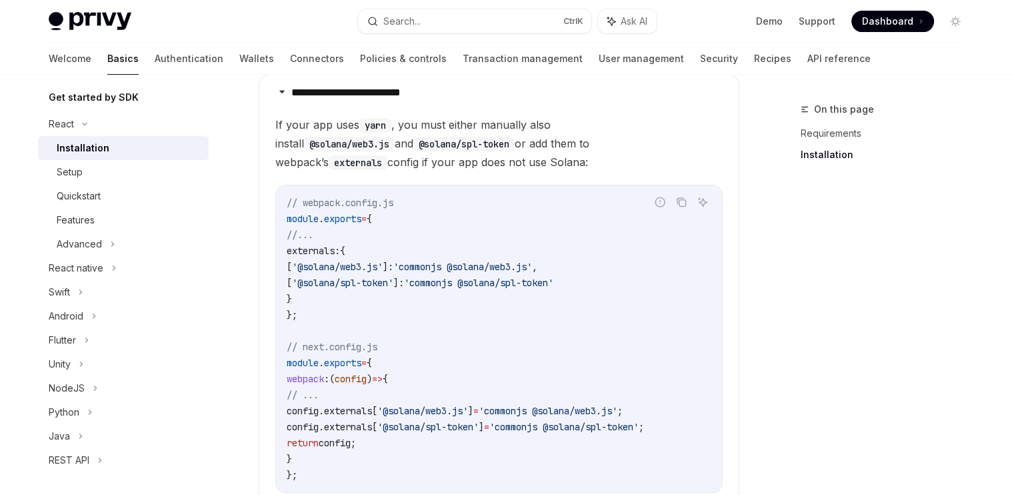
scroll to position [348, 0]
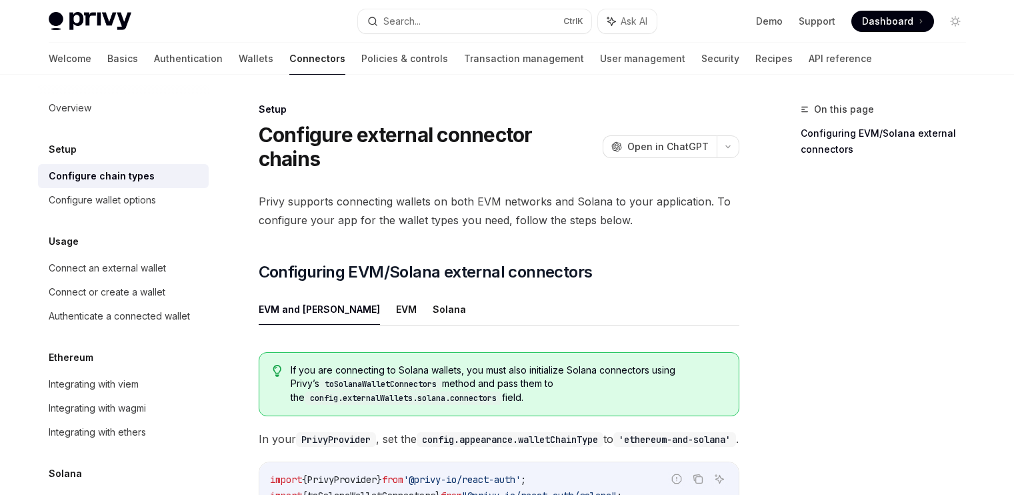
scroll to position [375, 0]
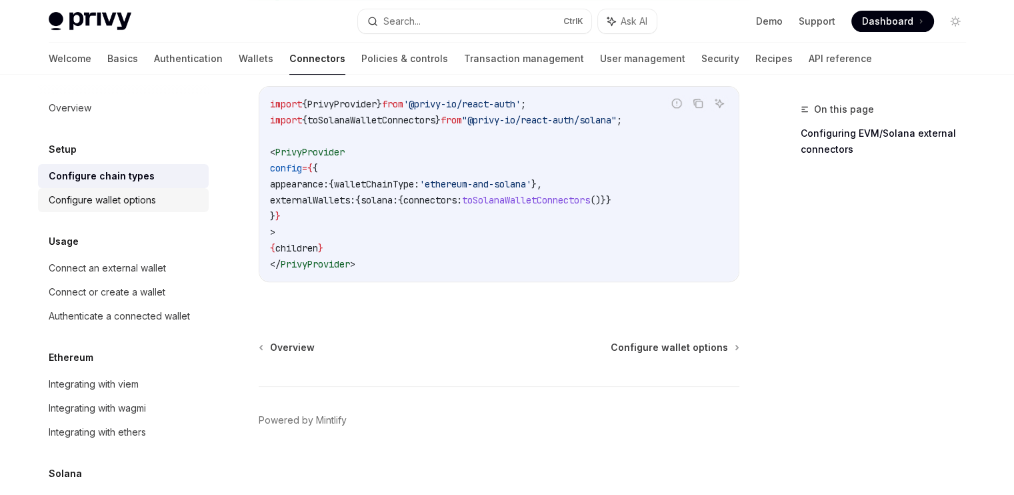
click at [137, 199] on div "Configure wallet options" at bounding box center [102, 200] width 107 height 16
type textarea "*"
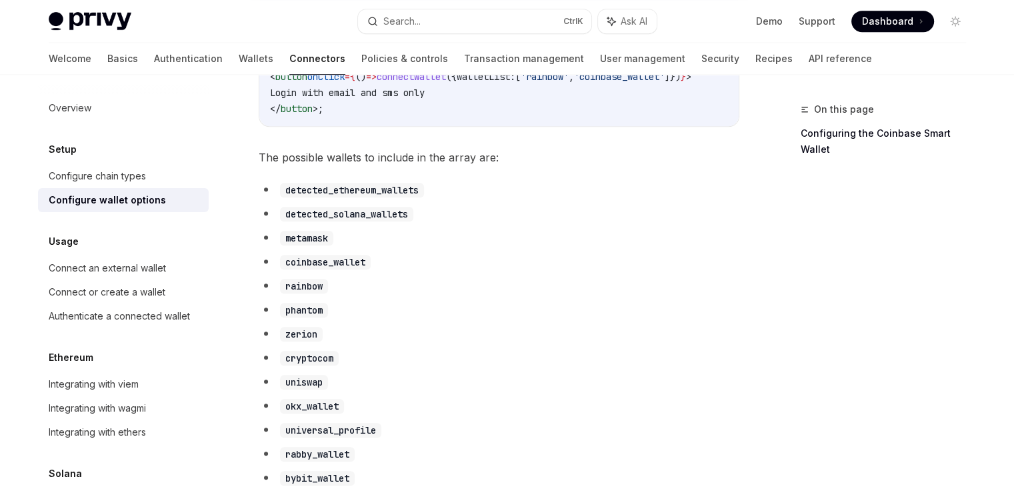
scroll to position [661, 0]
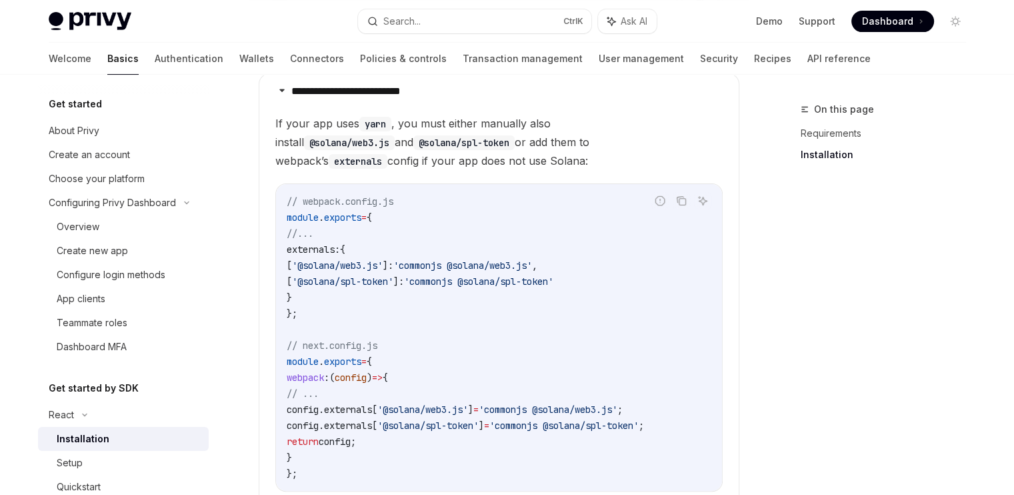
scroll to position [291, 0]
